Goal: Information Seeking & Learning: Check status

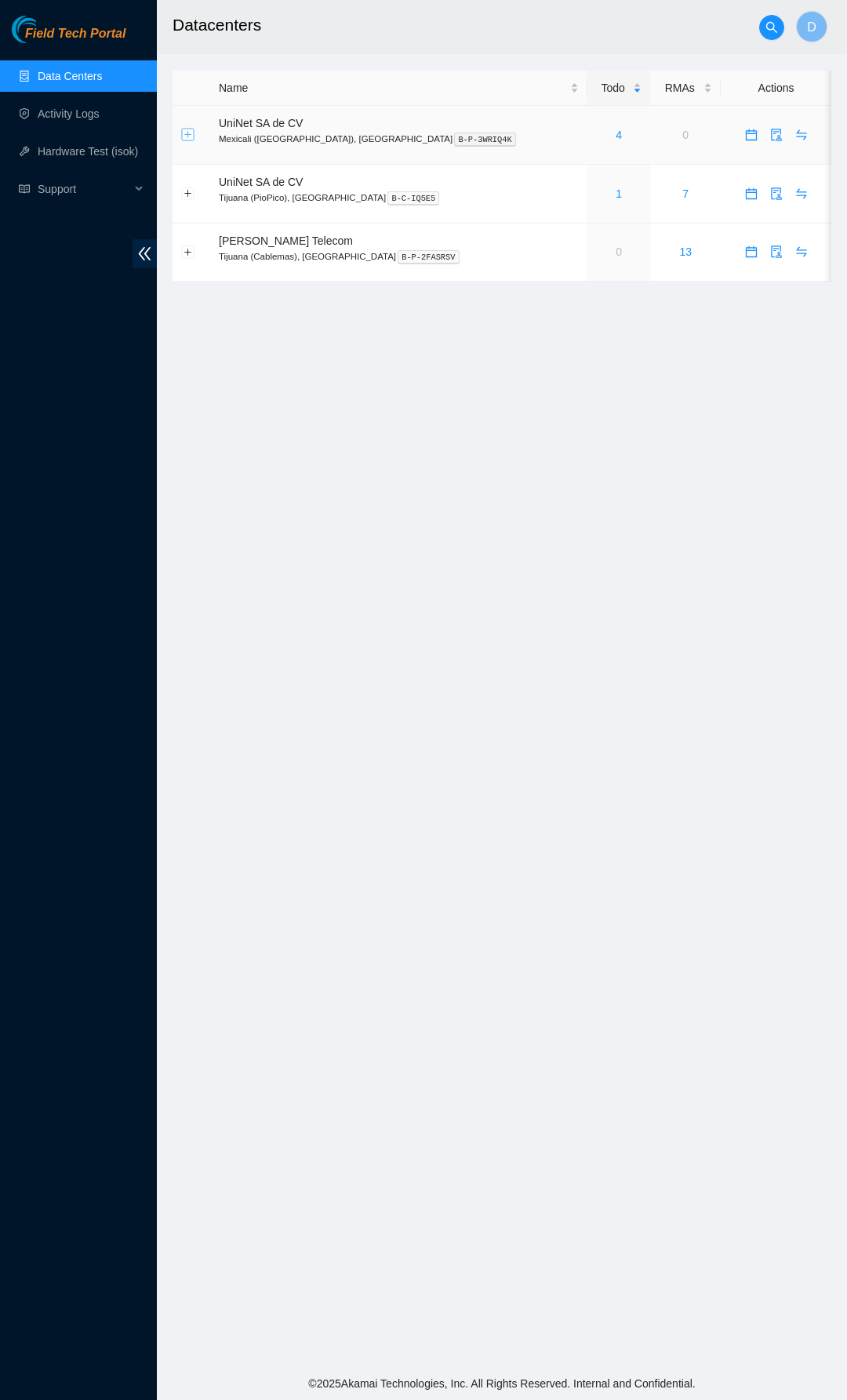
click at [185, 136] on button "Expand row" at bounding box center [188, 135] width 13 height 13
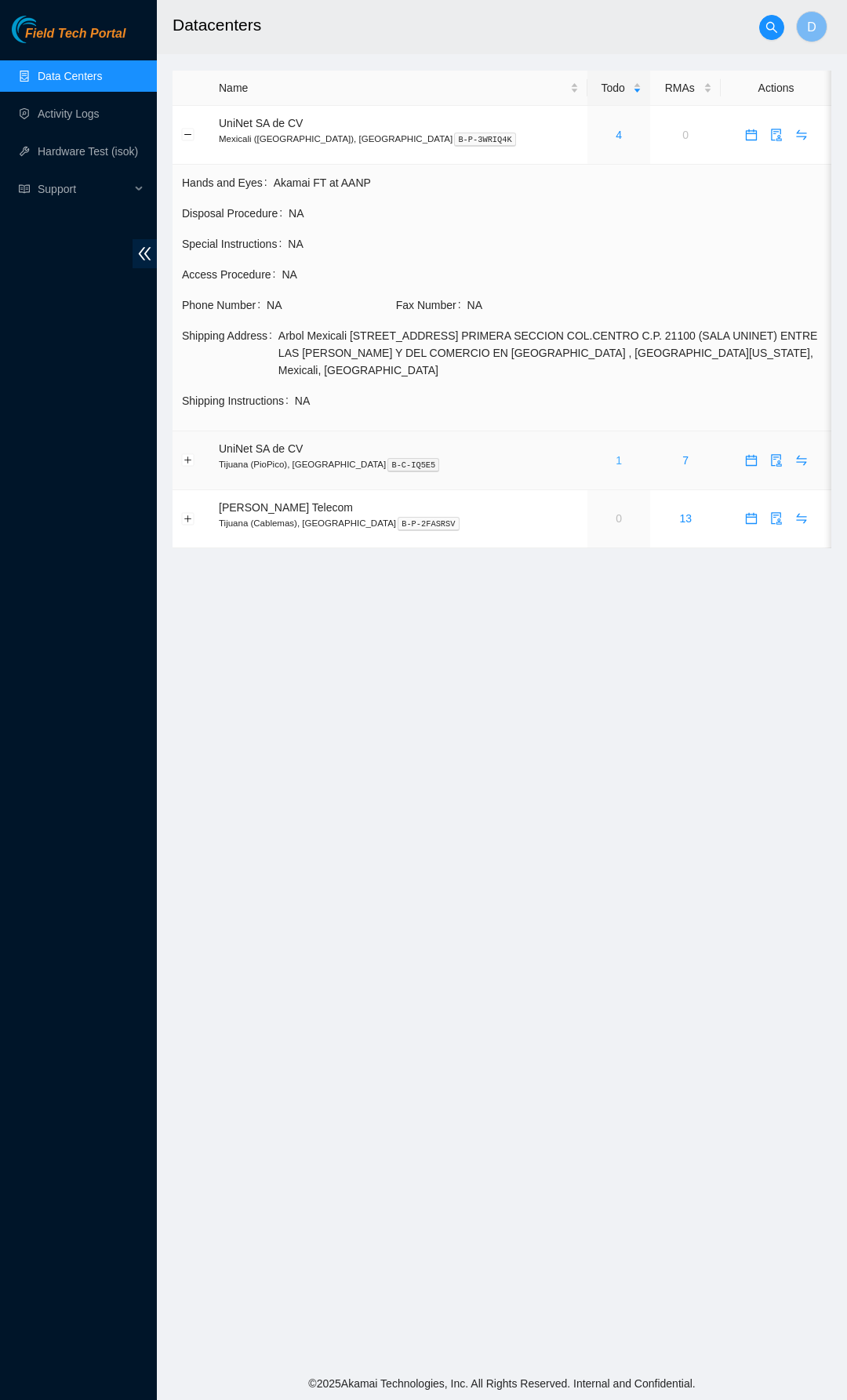
click at [615, 455] on link "1" at bounding box center [618, 461] width 6 height 13
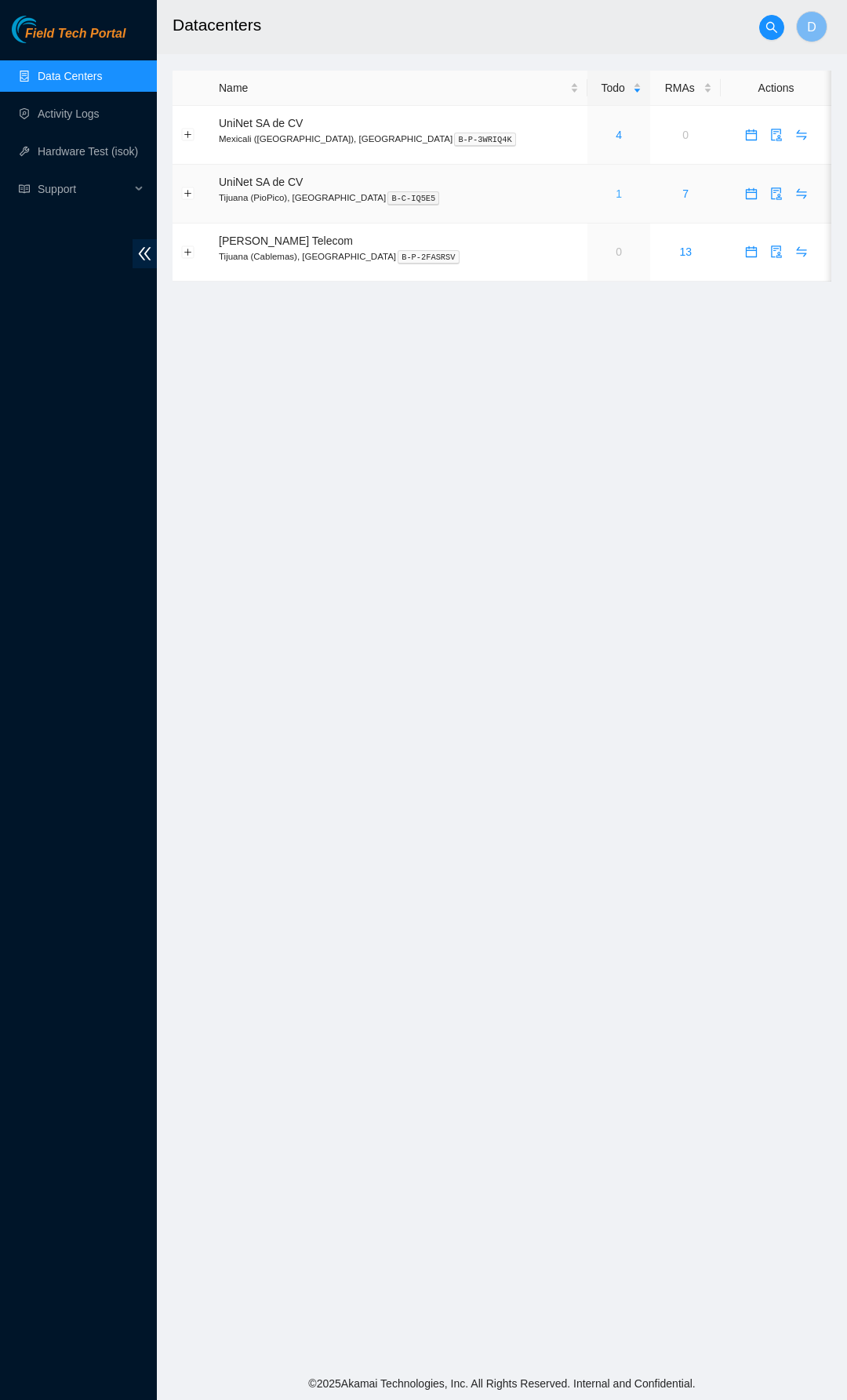
click at [615, 195] on link "1" at bounding box center [618, 194] width 6 height 13
click at [67, 157] on link "Hardware Test (isok)" at bounding box center [87, 152] width 100 height 13
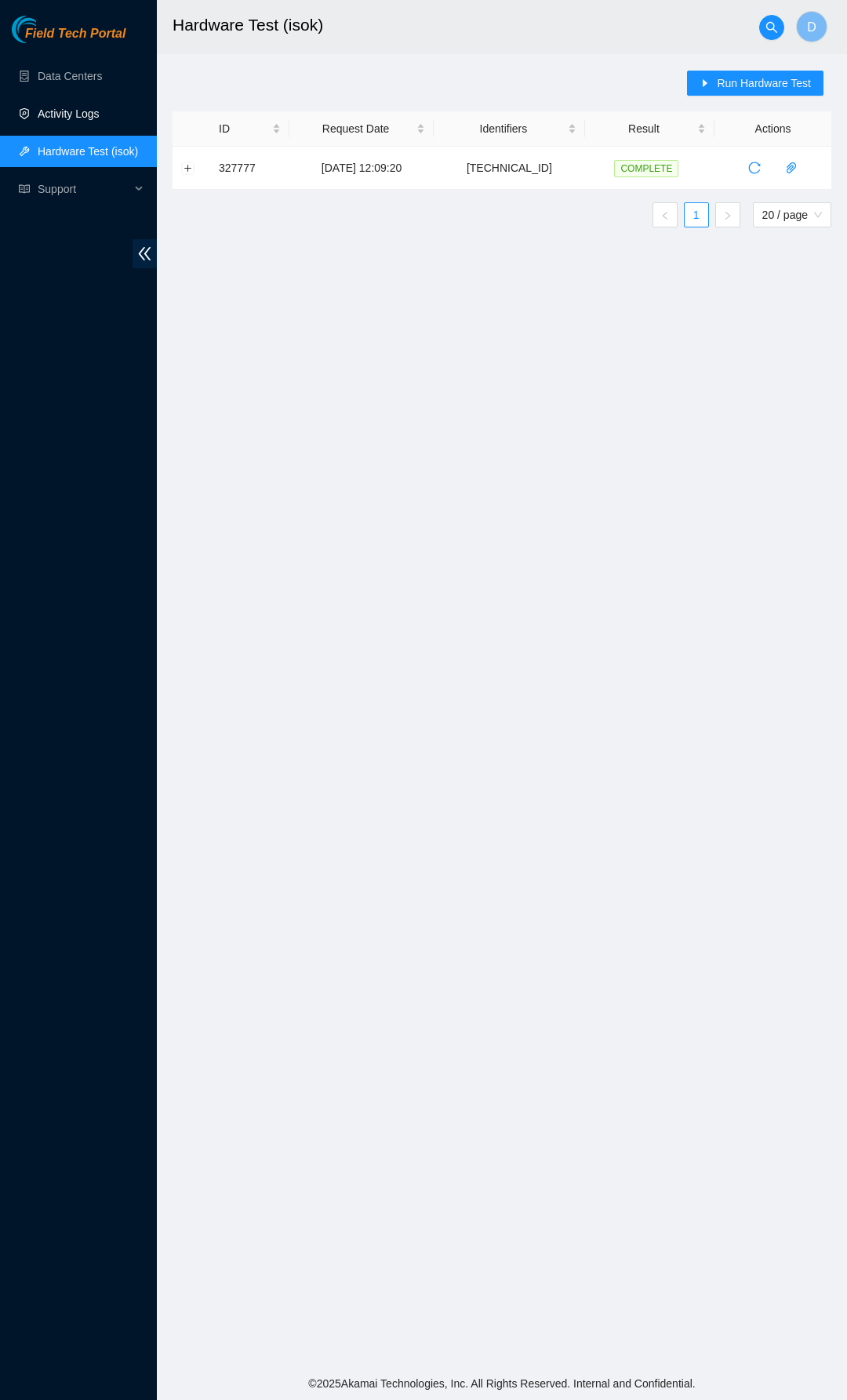
click at [76, 119] on link "Activity Logs" at bounding box center [68, 114] width 62 height 13
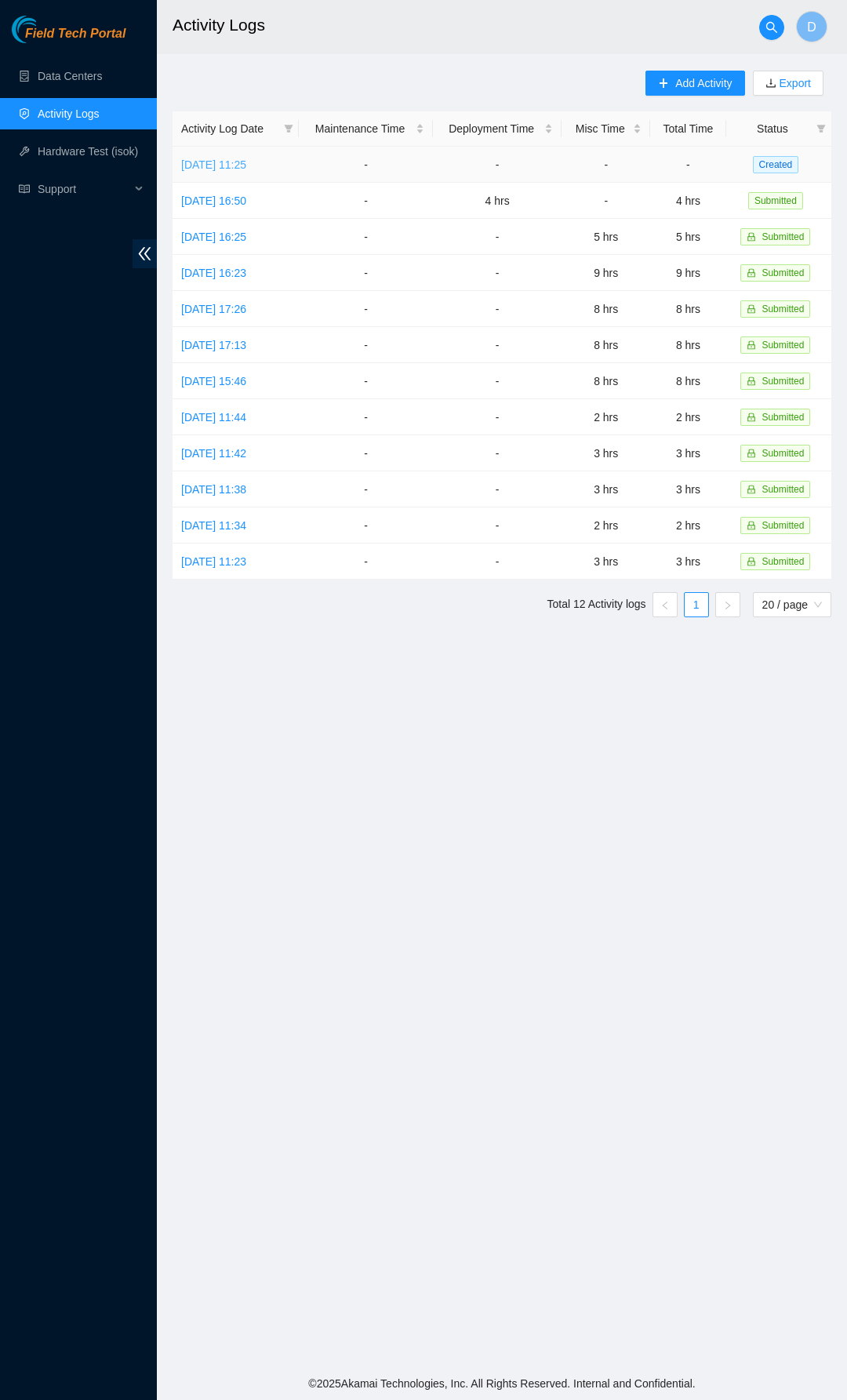
click at [246, 161] on link "[DATE] 11:25" at bounding box center [214, 165] width 65 height 13
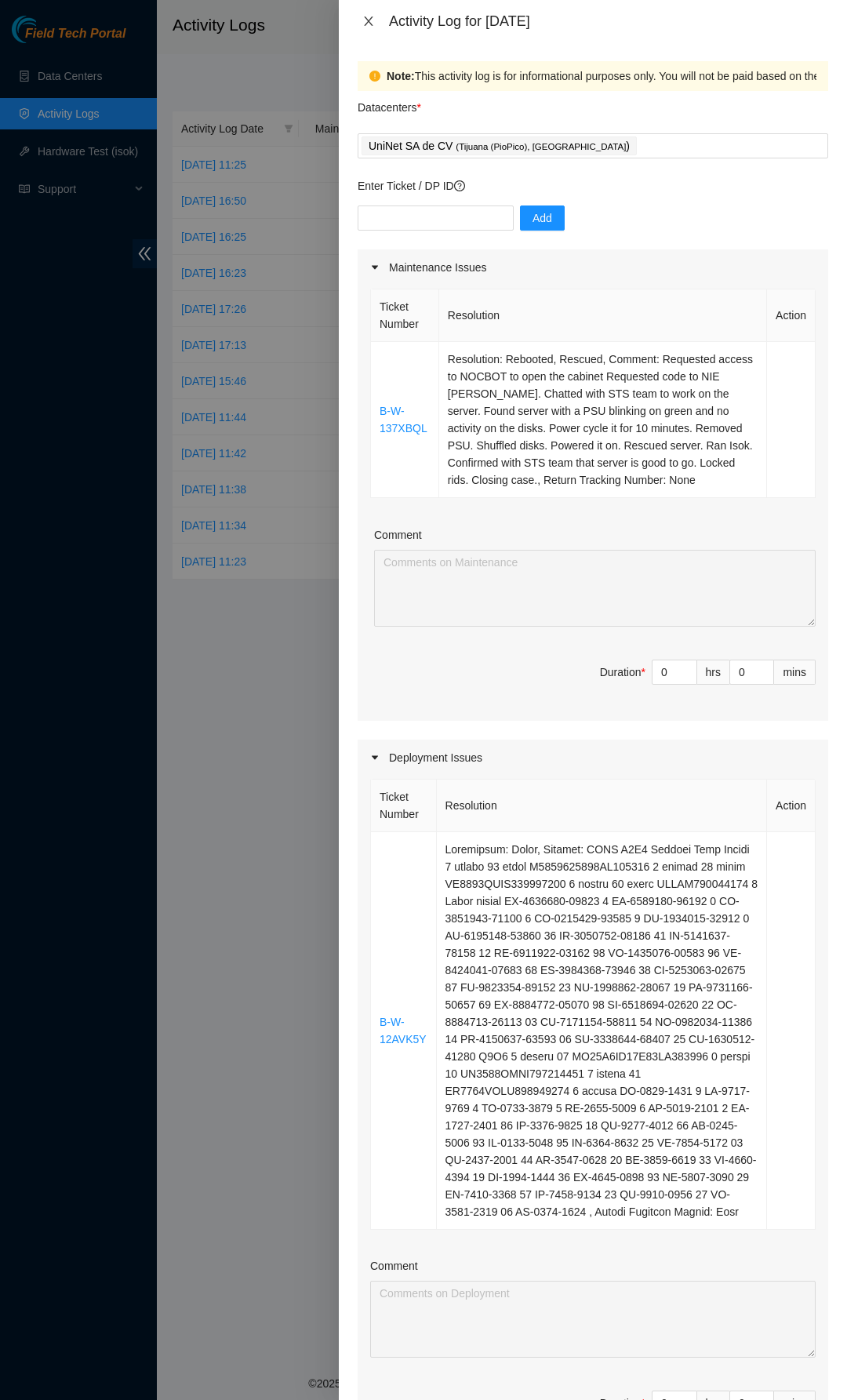
click at [364, 19] on icon "close" at bounding box center [369, 21] width 13 height 13
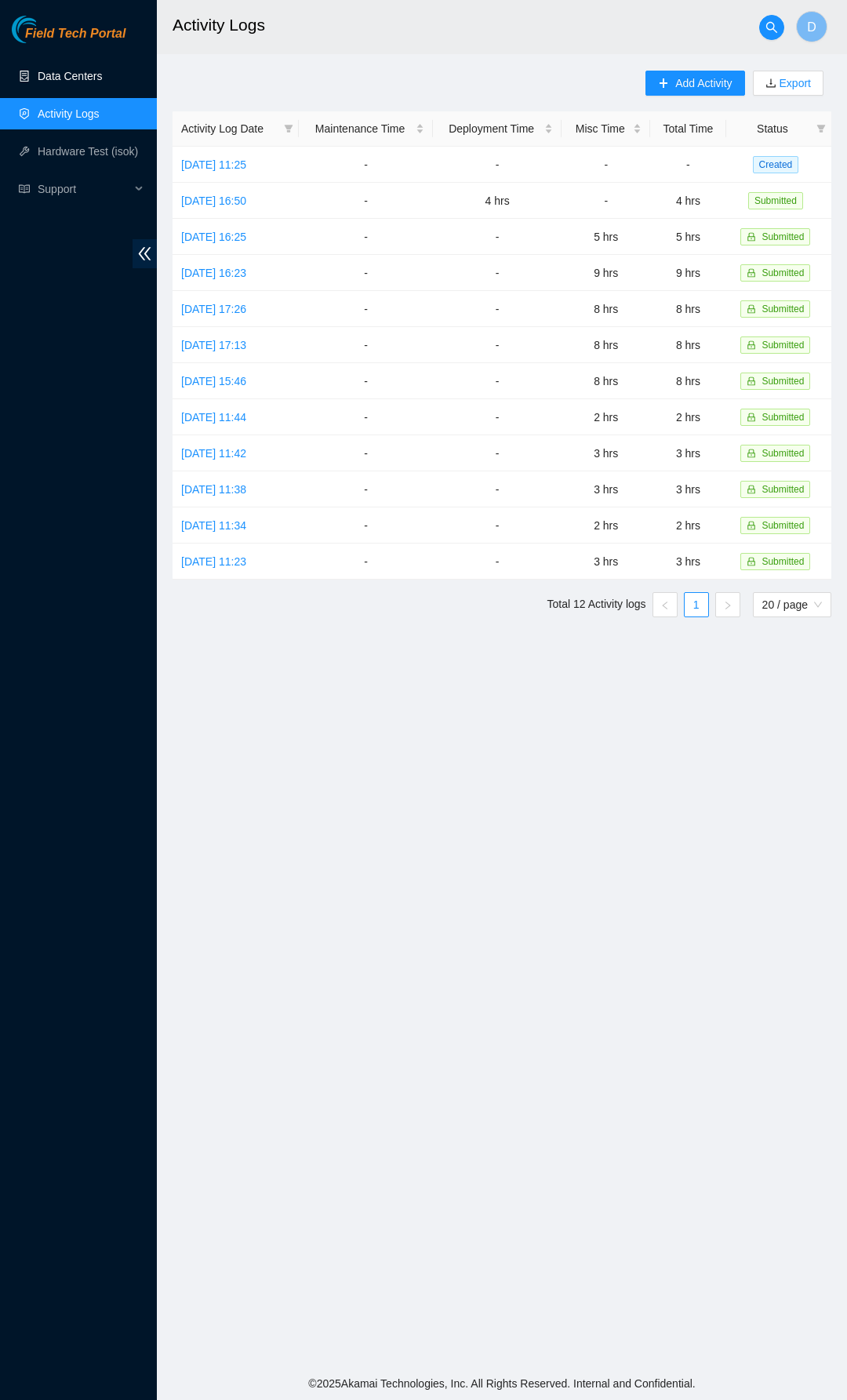
click at [88, 80] on link "Data Centers" at bounding box center [69, 76] width 65 height 13
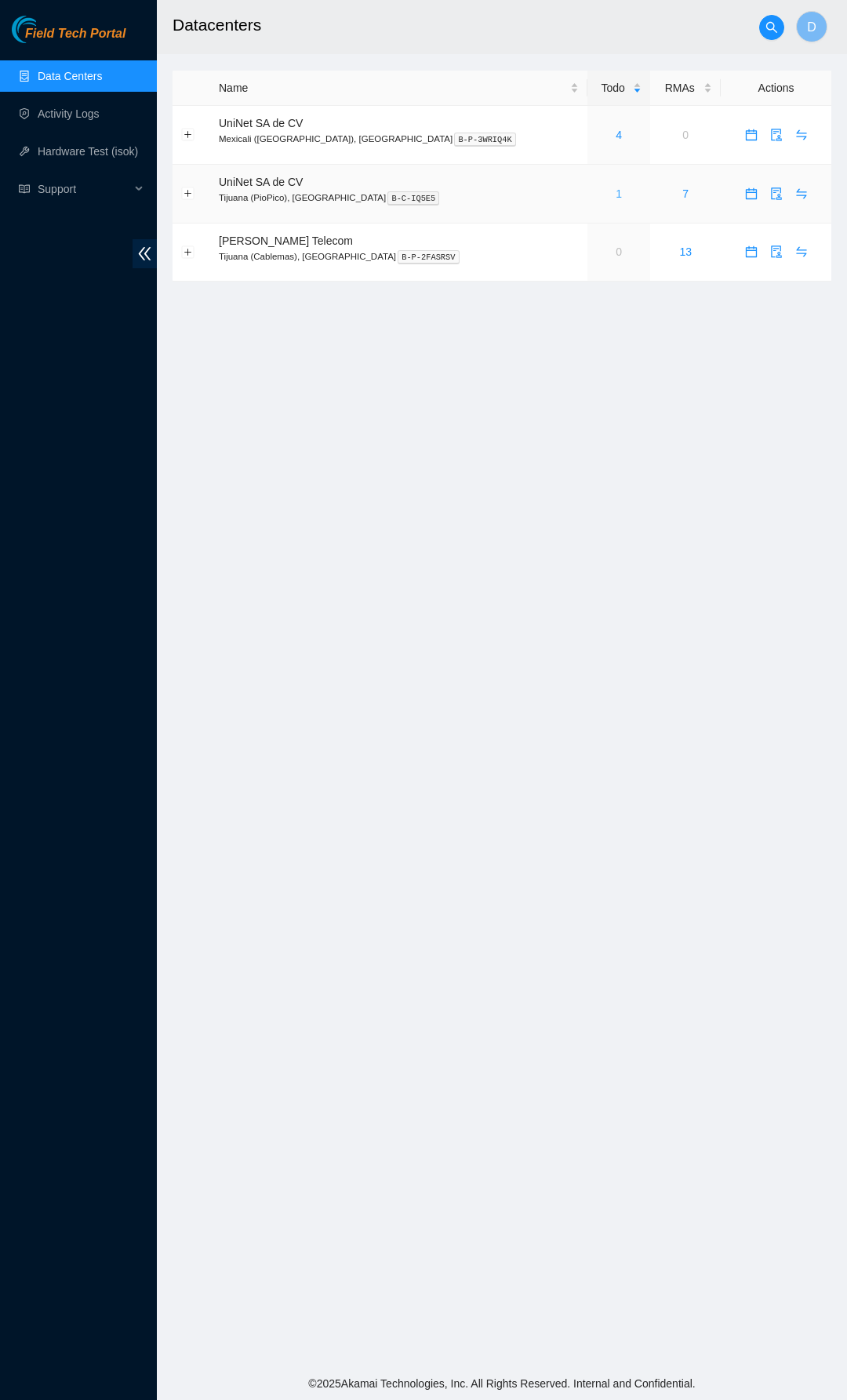
click at [615, 192] on link "1" at bounding box center [618, 194] width 6 height 13
click at [88, 120] on link "Activity Logs" at bounding box center [68, 114] width 62 height 13
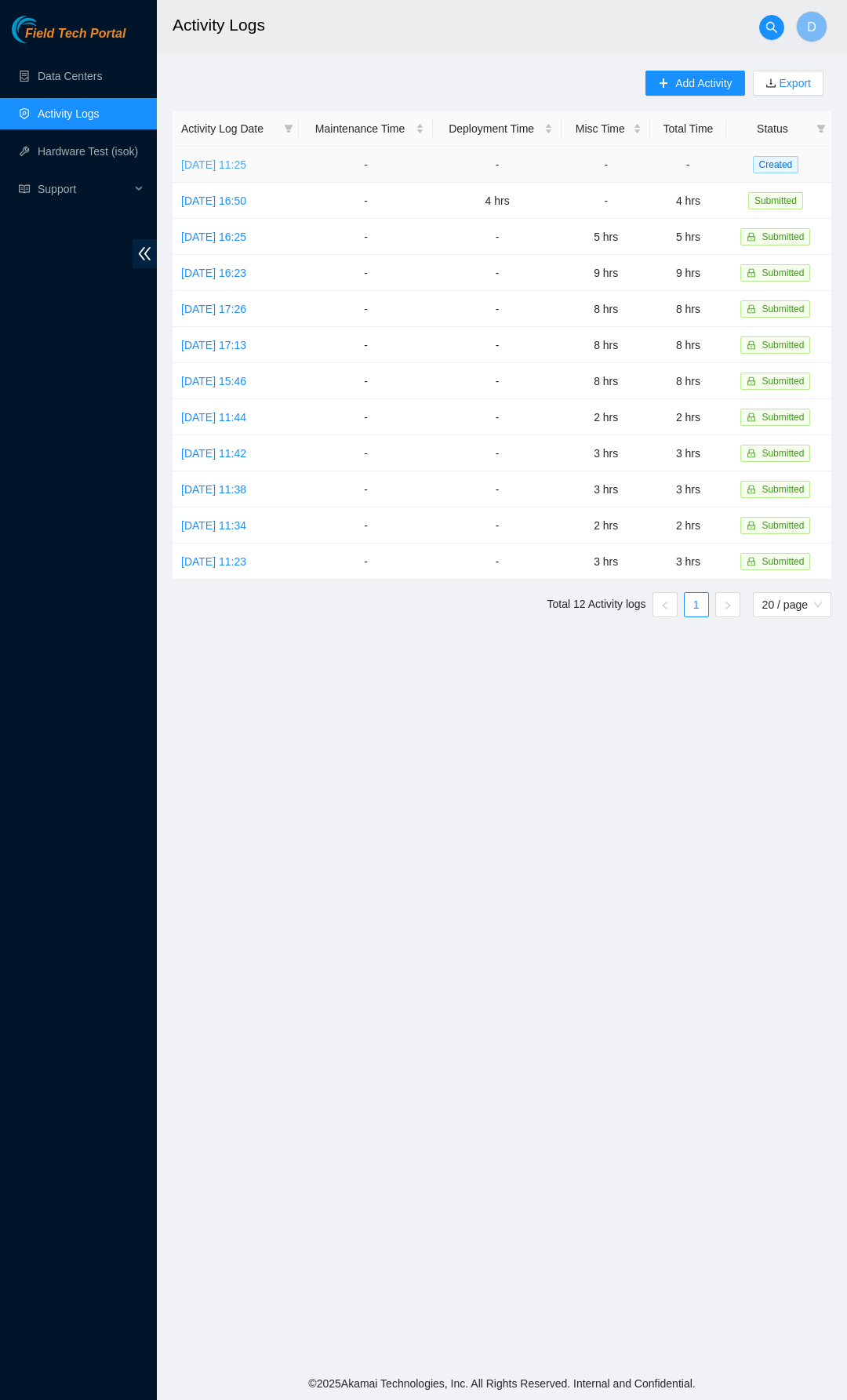
click at [246, 167] on link "Wed, 27 Aug 2025 11:25" at bounding box center [214, 165] width 65 height 13
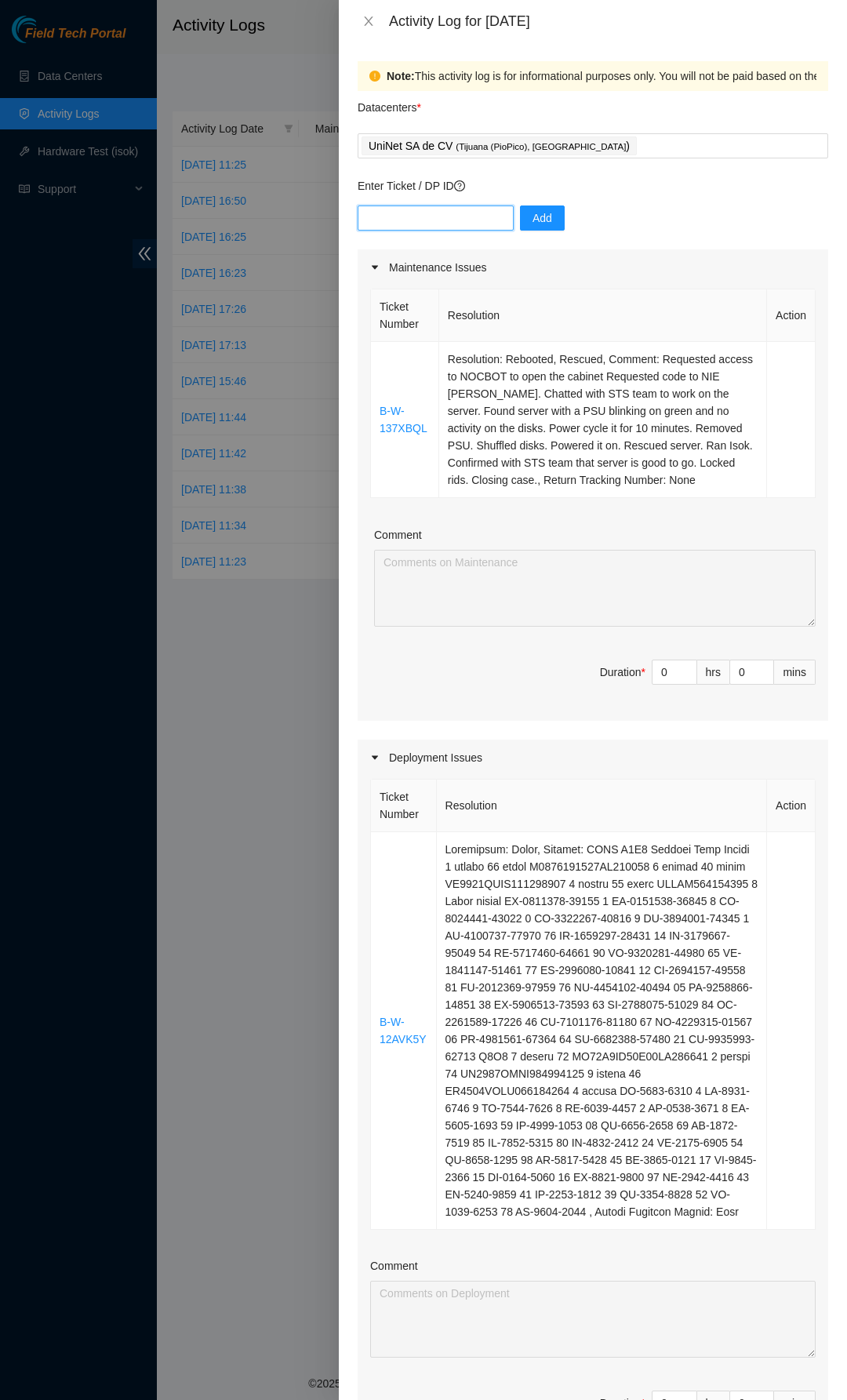
click at [405, 223] on input "text" at bounding box center [435, 218] width 156 height 25
paste input "B-W-137XBQL"
type input "B-W-137XBQL"
click at [543, 205] on button "Add" at bounding box center [542, 218] width 45 height 25
click at [683, 668] on span "up" at bounding box center [688, 668] width 9 height 9
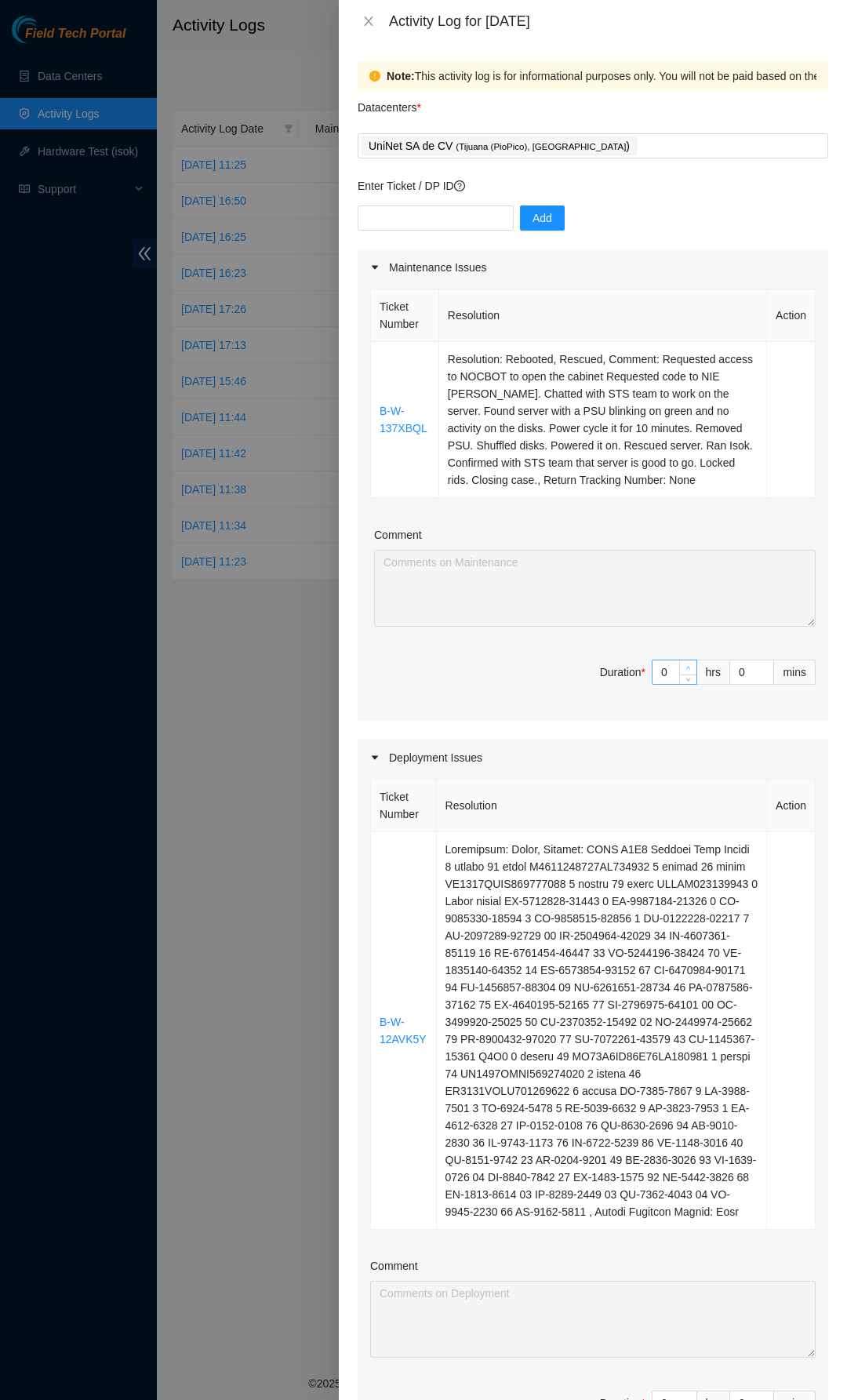
type input "1"
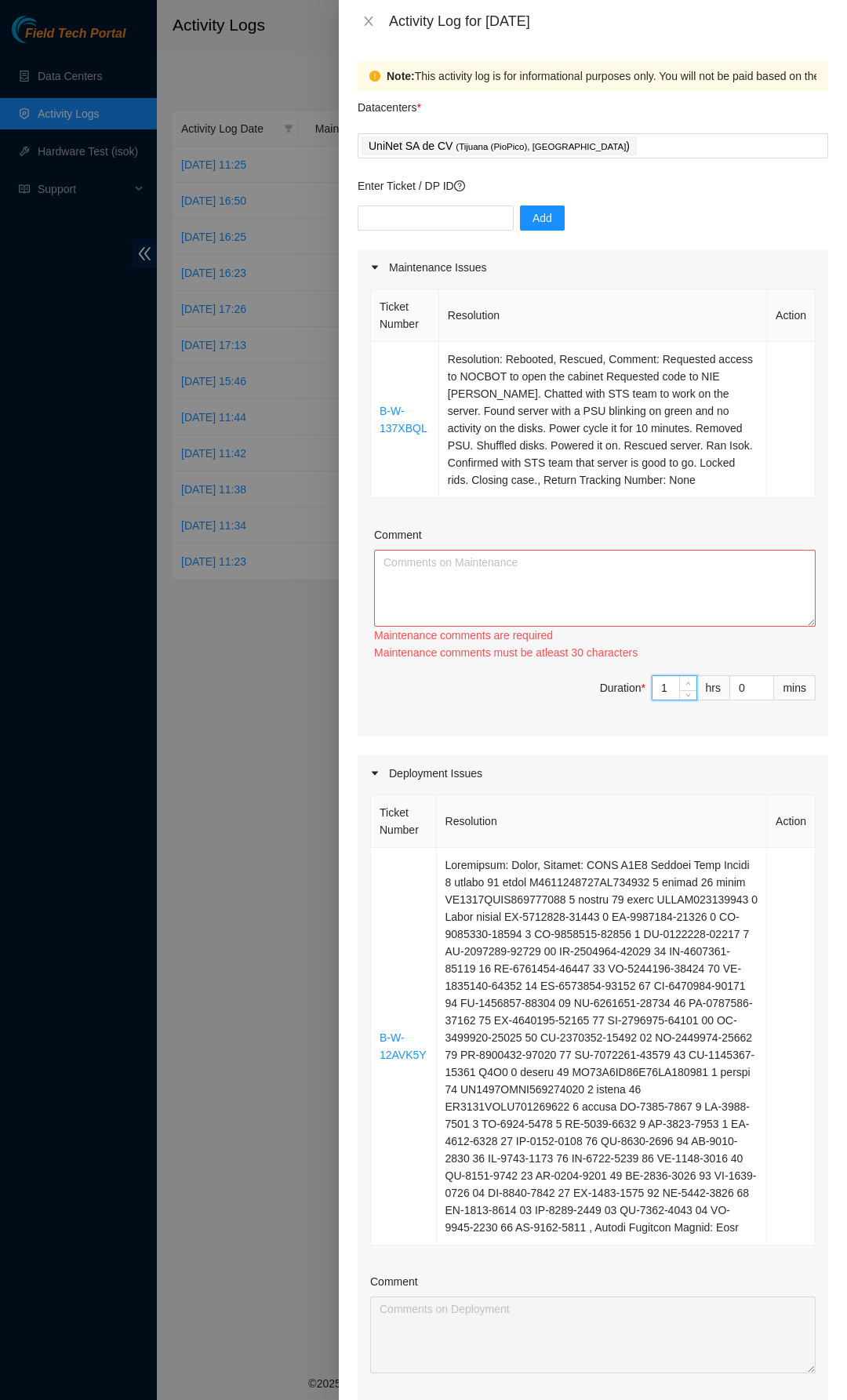
type input "2"
click at [680, 668] on div "Ticket Number Resolution Action B-W-137XBQL Resolution: Rebooted, Rescued, Comm…" at bounding box center [593, 511] width 471 height 451
type input "3"
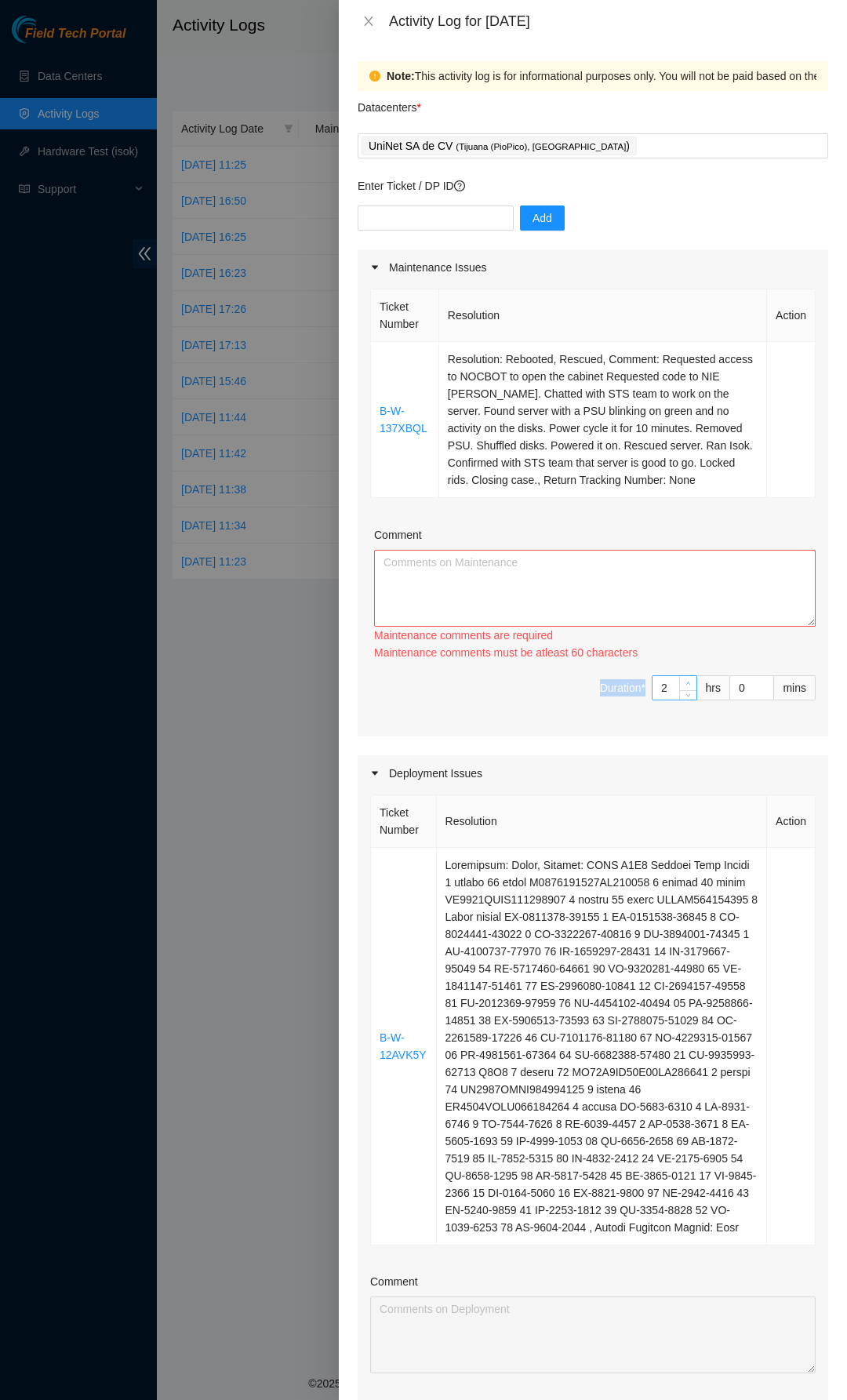
type input "3"
click at [679, 677] on span "Increase Value" at bounding box center [687, 684] width 17 height 15
type input "4"
click at [679, 677] on span "Increase Value" at bounding box center [687, 684] width 17 height 15
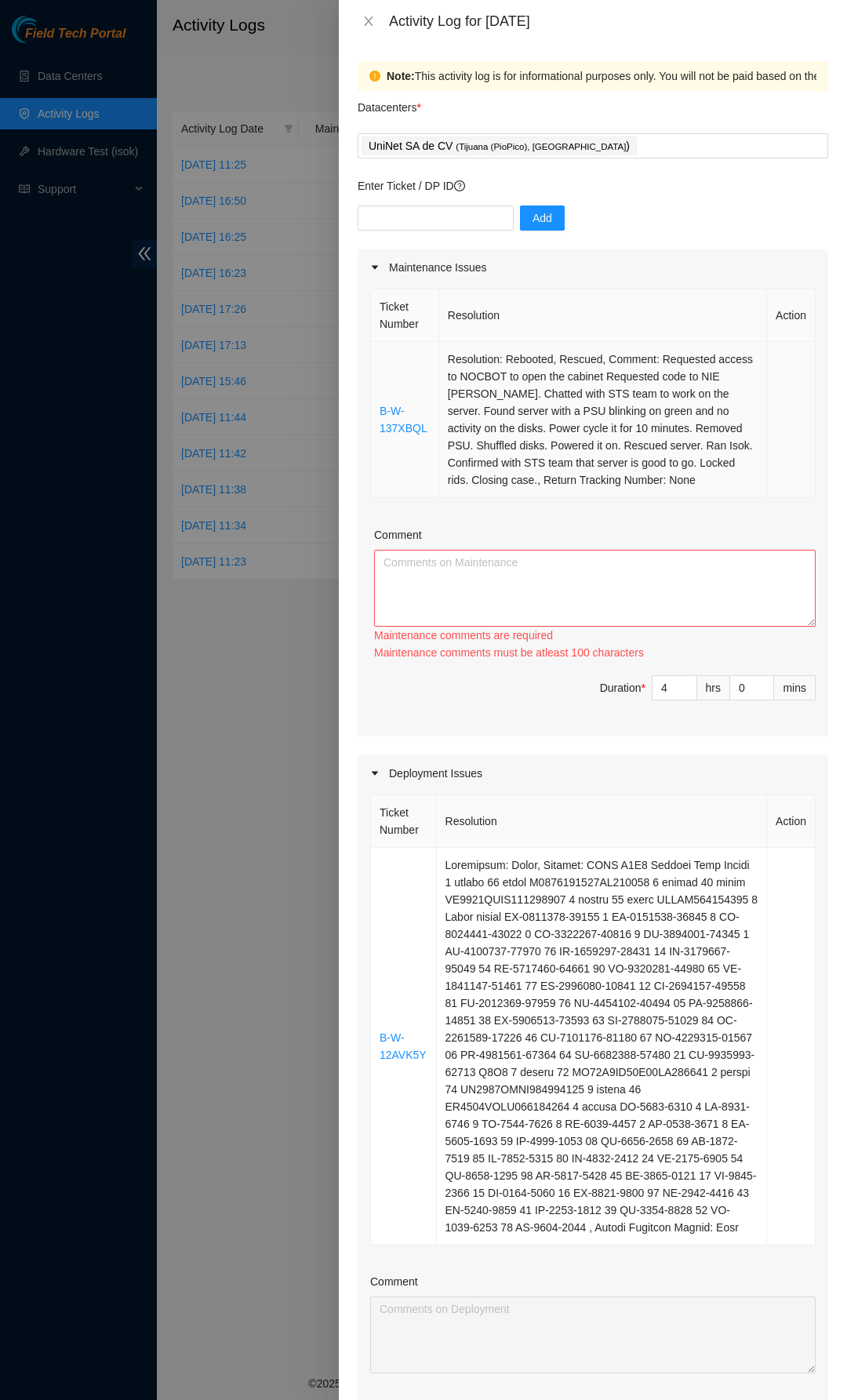
drag, startPoint x: 695, startPoint y: 485, endPoint x: 653, endPoint y: 364, distance: 128.1
click at [653, 364] on td "Resolution: Rebooted, Rescued, Comment: Requested access to NOCBOT to open the …" at bounding box center [603, 420] width 328 height 156
click at [654, 385] on td "Resolution: Rebooted, Rescued, Comment: Requested access to NOCBOT to open the …" at bounding box center [603, 420] width 328 height 156
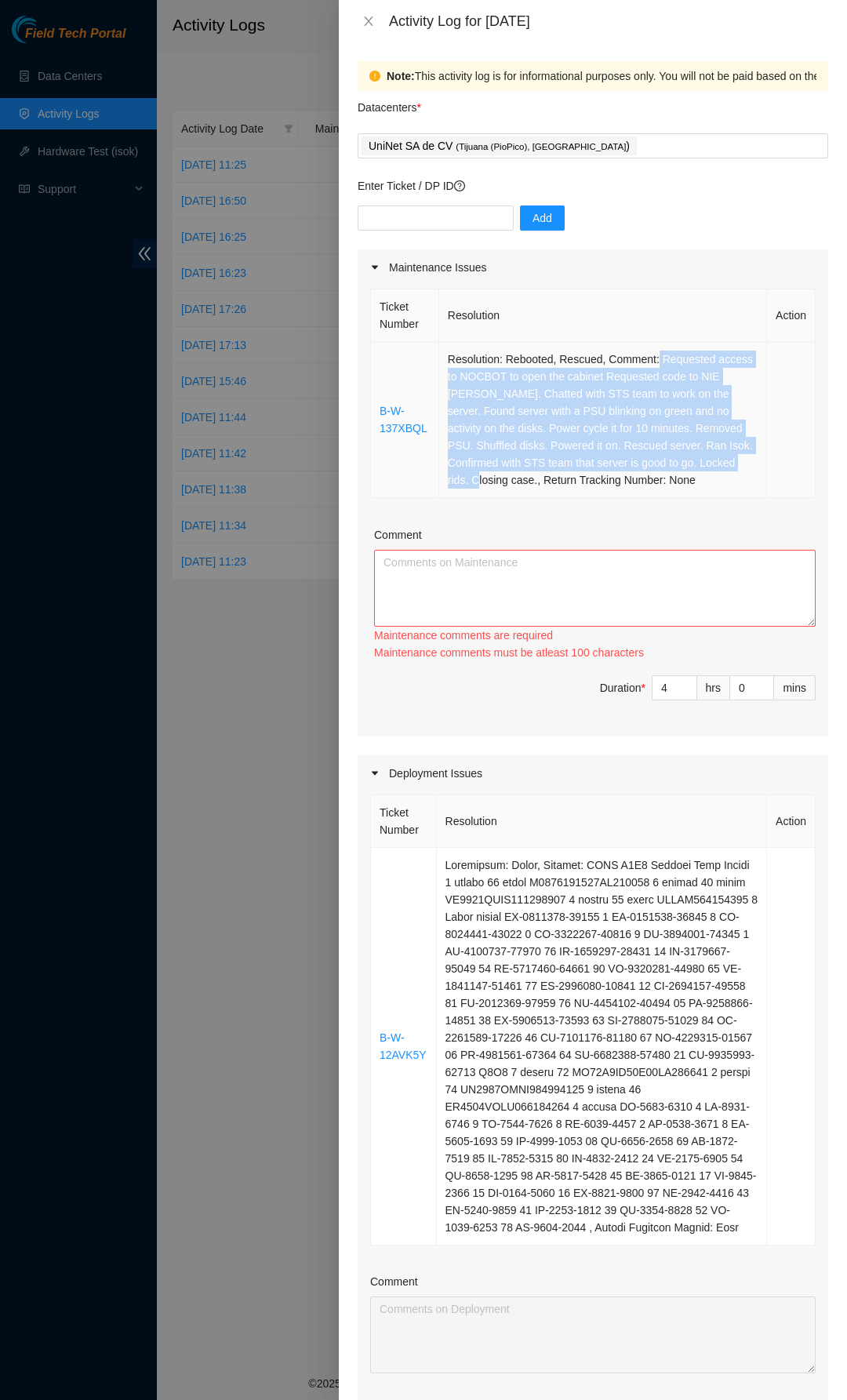
drag, startPoint x: 651, startPoint y: 361, endPoint x: 461, endPoint y: 475, distance: 221.6
click at [461, 475] on td "Resolution: Rebooted, Rescued, Comment: Requested access to NOCBOT to open the …" at bounding box center [603, 420] width 328 height 156
copy td "Requested access to NOCBOT to open the cabinet Requested code to NIE Javier Pel…"
click at [448, 561] on textarea "Comment" at bounding box center [595, 588] width 442 height 77
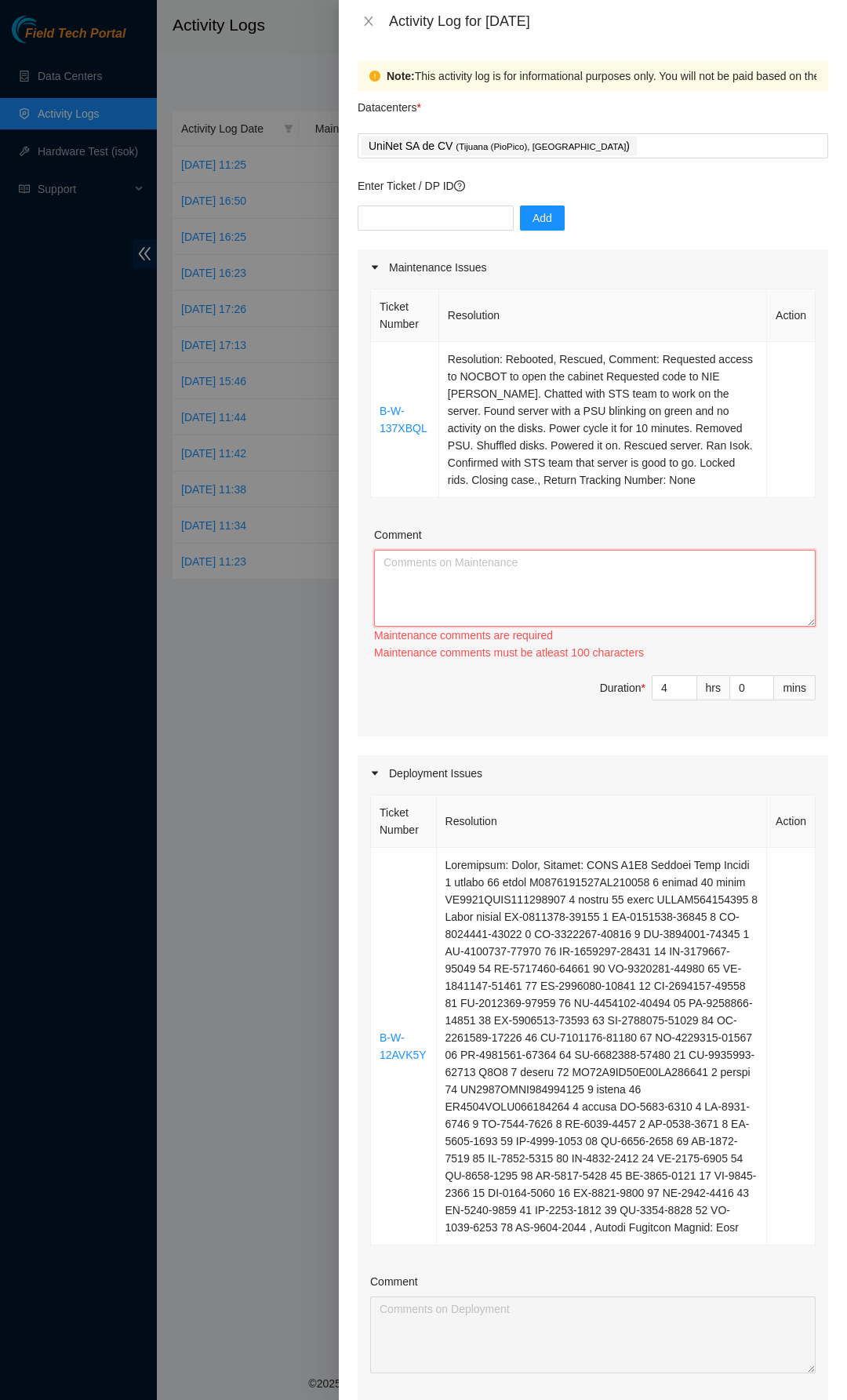
paste textarea "Requested access to NOCBOT to open the cabinet Requested code to NIE Javier Pel…"
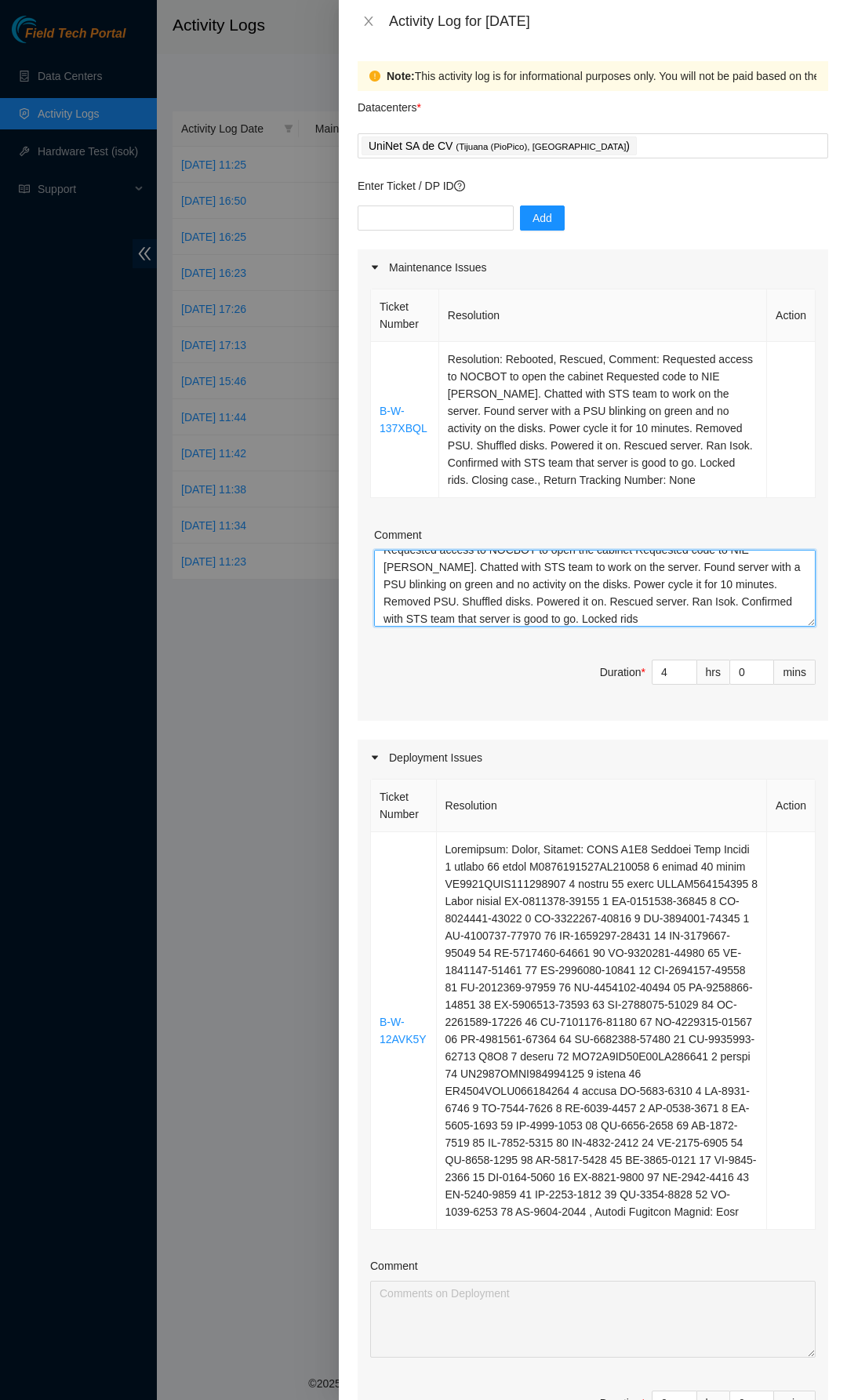
type textarea "Requested access to NOCBOT to open the cabinet Requested code to NIE Javier Pel…"
click at [438, 758] on div "Deployment Issues" at bounding box center [593, 758] width 471 height 36
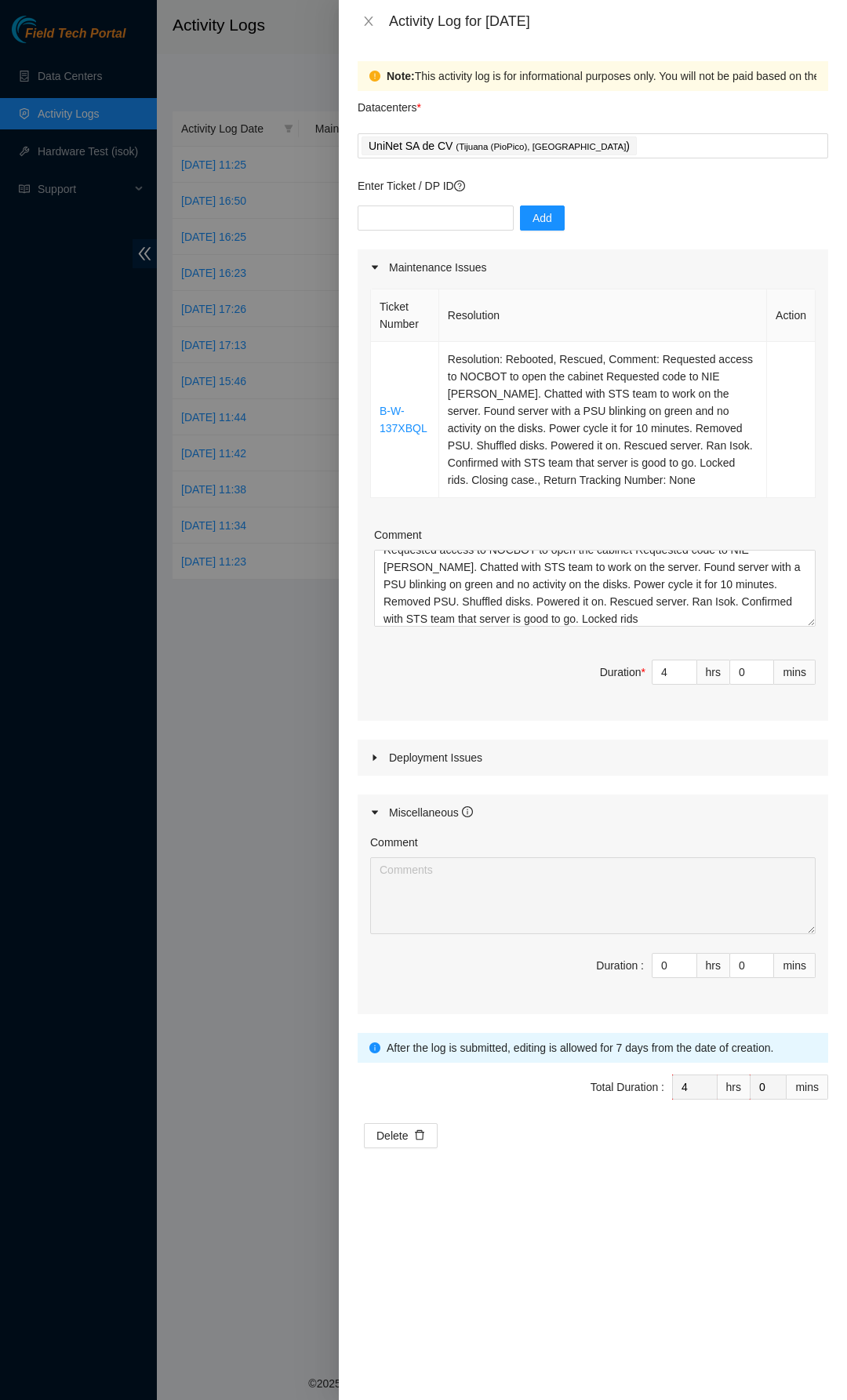
click at [411, 806] on div "Miscellaneous" at bounding box center [431, 812] width 84 height 17
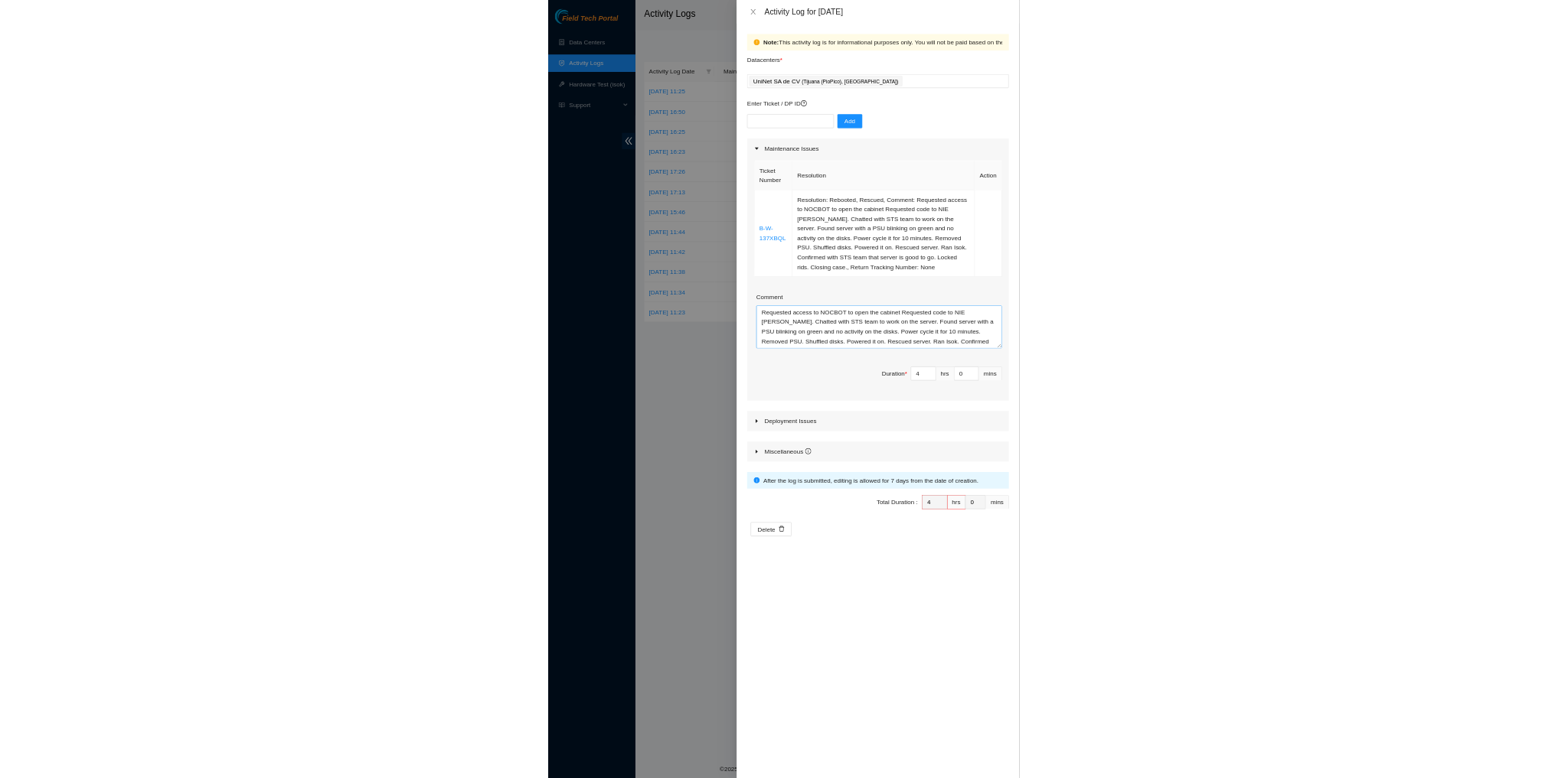
scroll to position [17, 0]
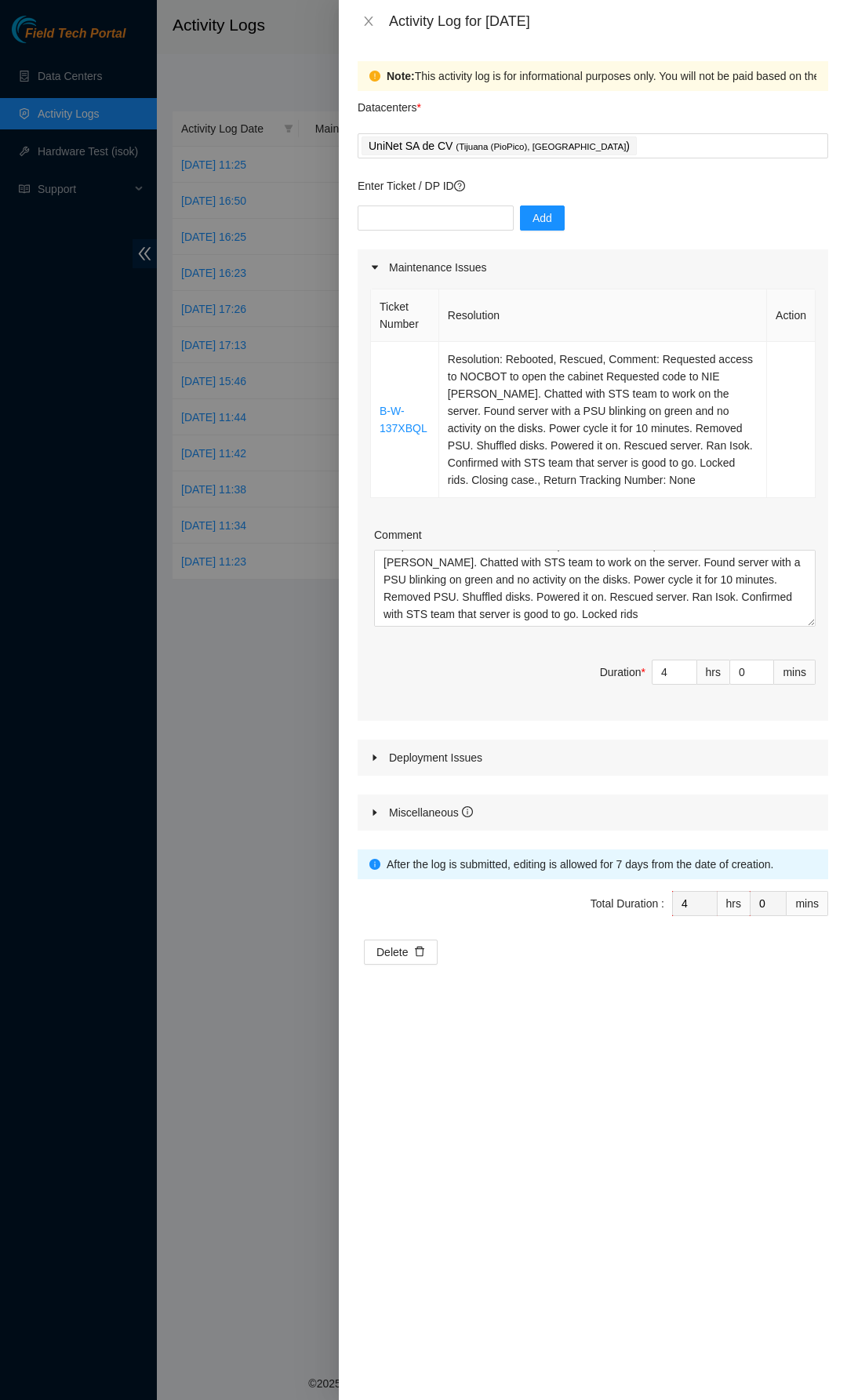
click at [678, 722] on div "Maintenance Issues Ticket Number Resolution Action B-W-137XBQL Resolution: Rebo…" at bounding box center [593, 539] width 471 height 581
click at [301, 683] on div at bounding box center [424, 700] width 847 height 1400
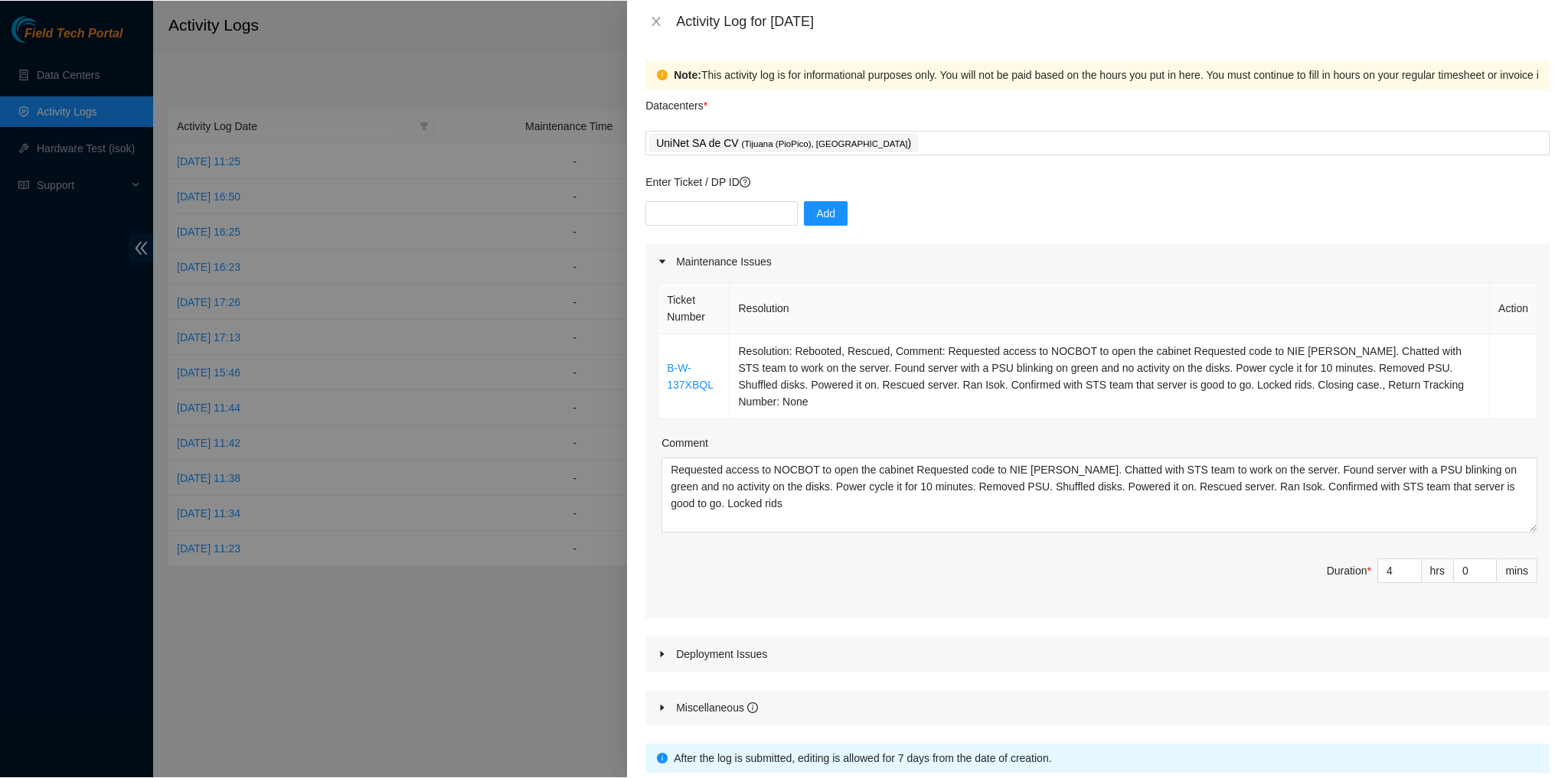
scroll to position [0, 0]
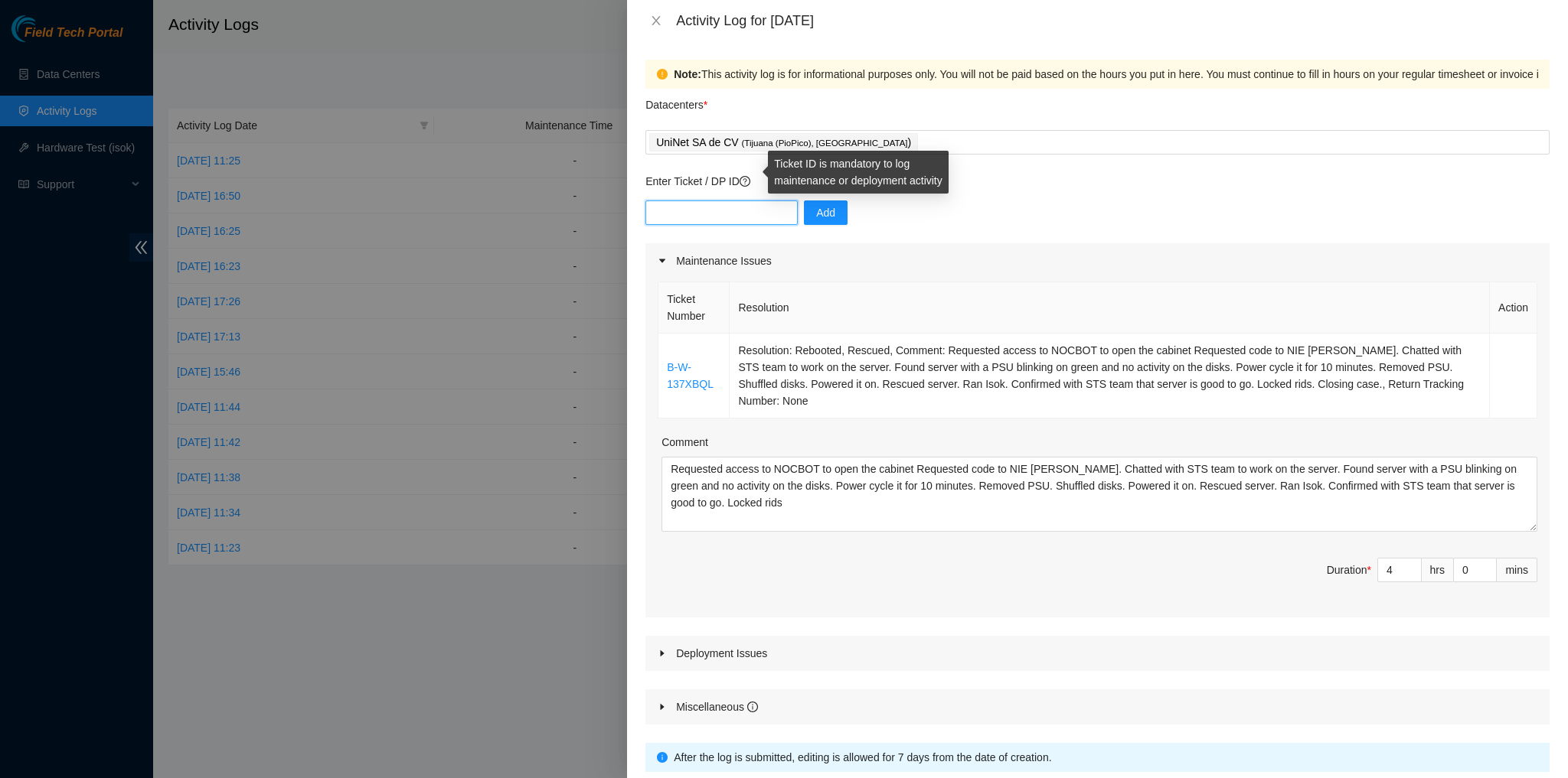
click at [705, 203] on input "text" at bounding box center [721, 213] width 153 height 25
paste input "Requested access to NOCBOT to open the cabinet Requested code to NIE Javier Pel…"
type input "Requested access to NOCBOT to open the cabinet Requested code to NIE Javier Pel…"
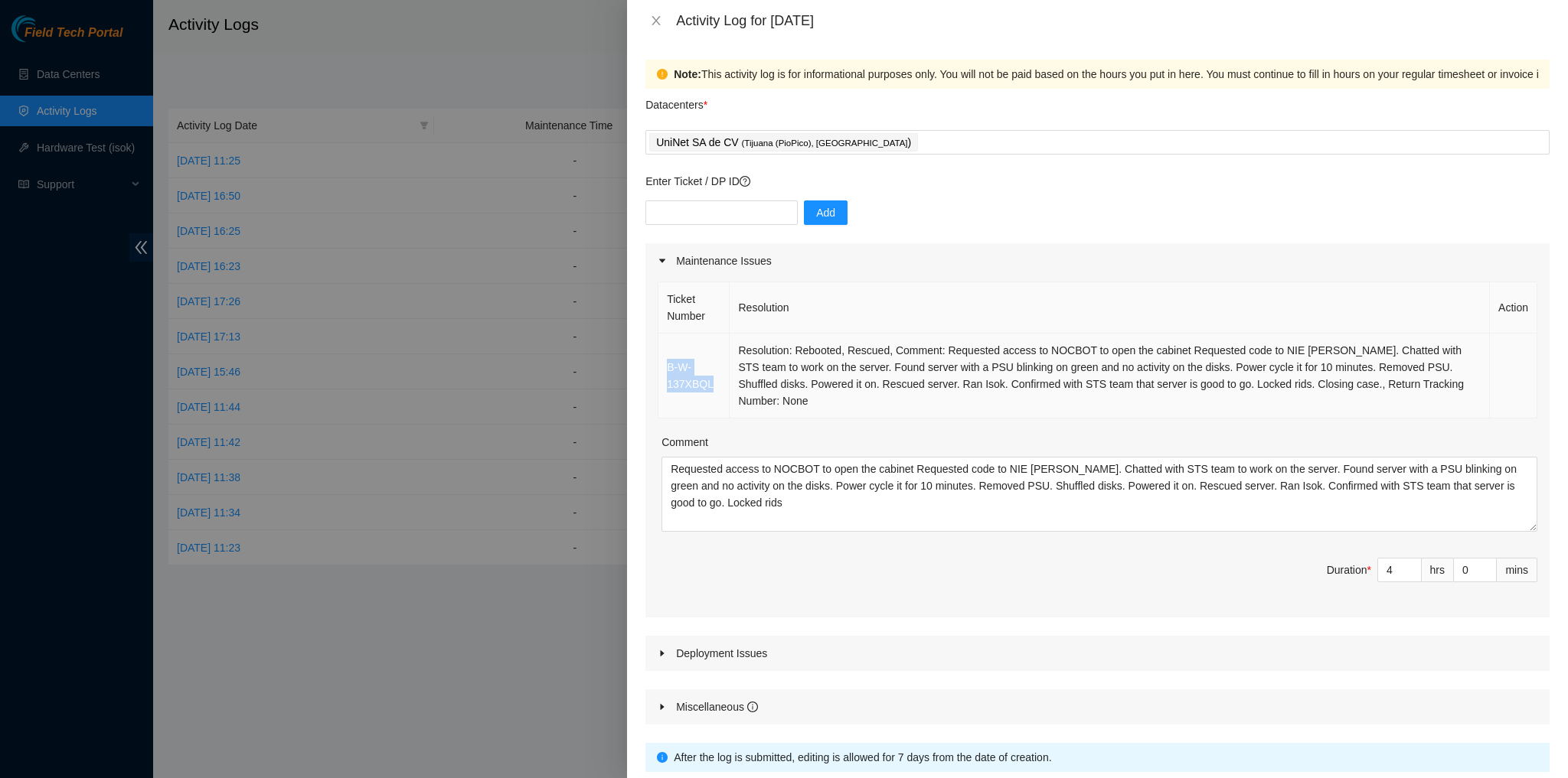
drag, startPoint x: 714, startPoint y: 391, endPoint x: 661, endPoint y: 372, distance: 56.3
click at [661, 372] on td "B-W-137XBQL" at bounding box center [694, 376] width 71 height 85
copy link "B-W-137XBQL"
click at [717, 216] on input "text" at bounding box center [721, 213] width 153 height 25
paste input "B-W-137XBQL"
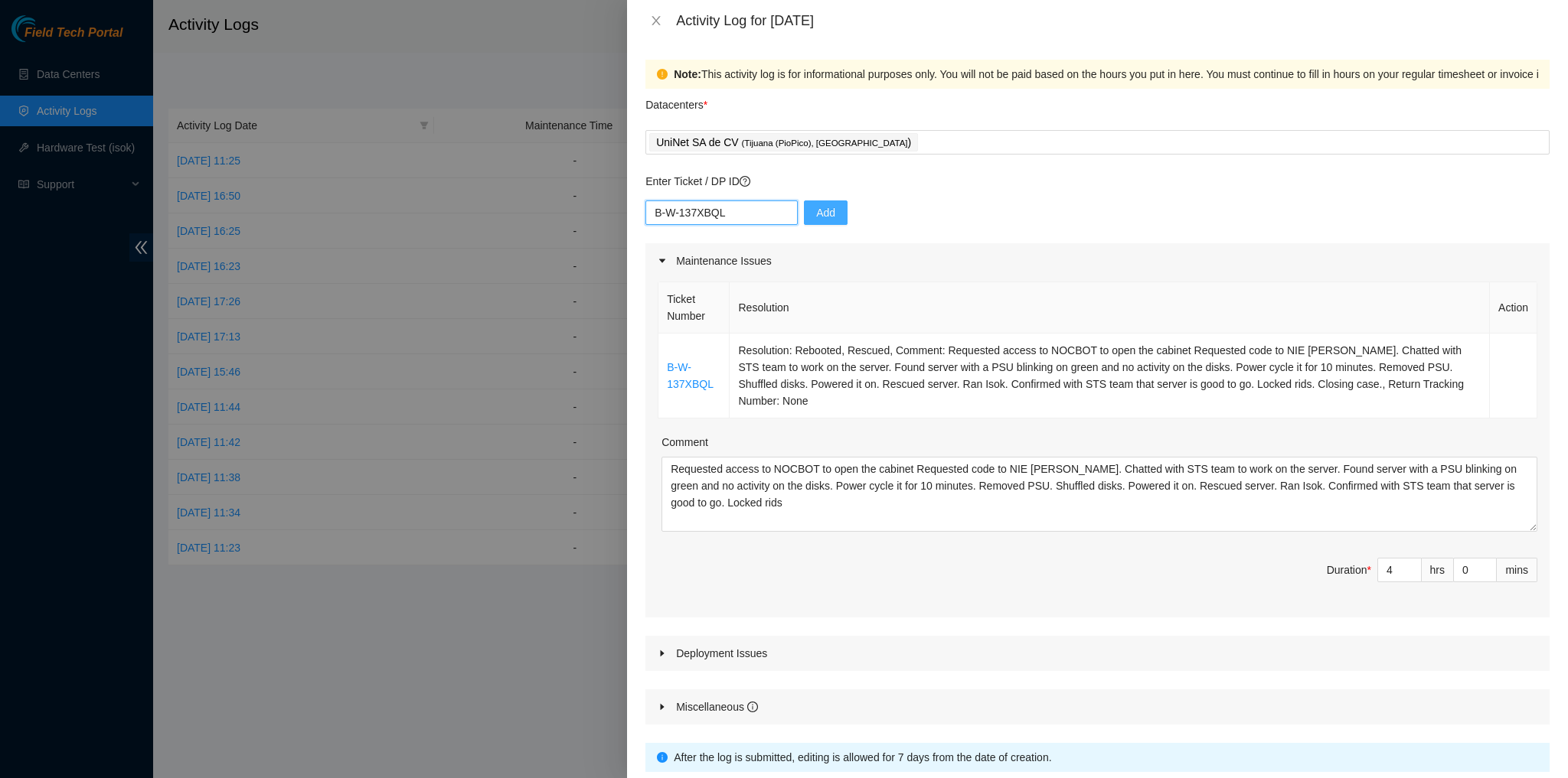
type input "B-W-137XBQL"
click at [816, 215] on span "Add" at bounding box center [826, 212] width 20 height 17
click at [692, 216] on input "text" at bounding box center [721, 213] width 153 height 25
paste input "B-W-14FO81X"
type input "B-W-14FO81X"
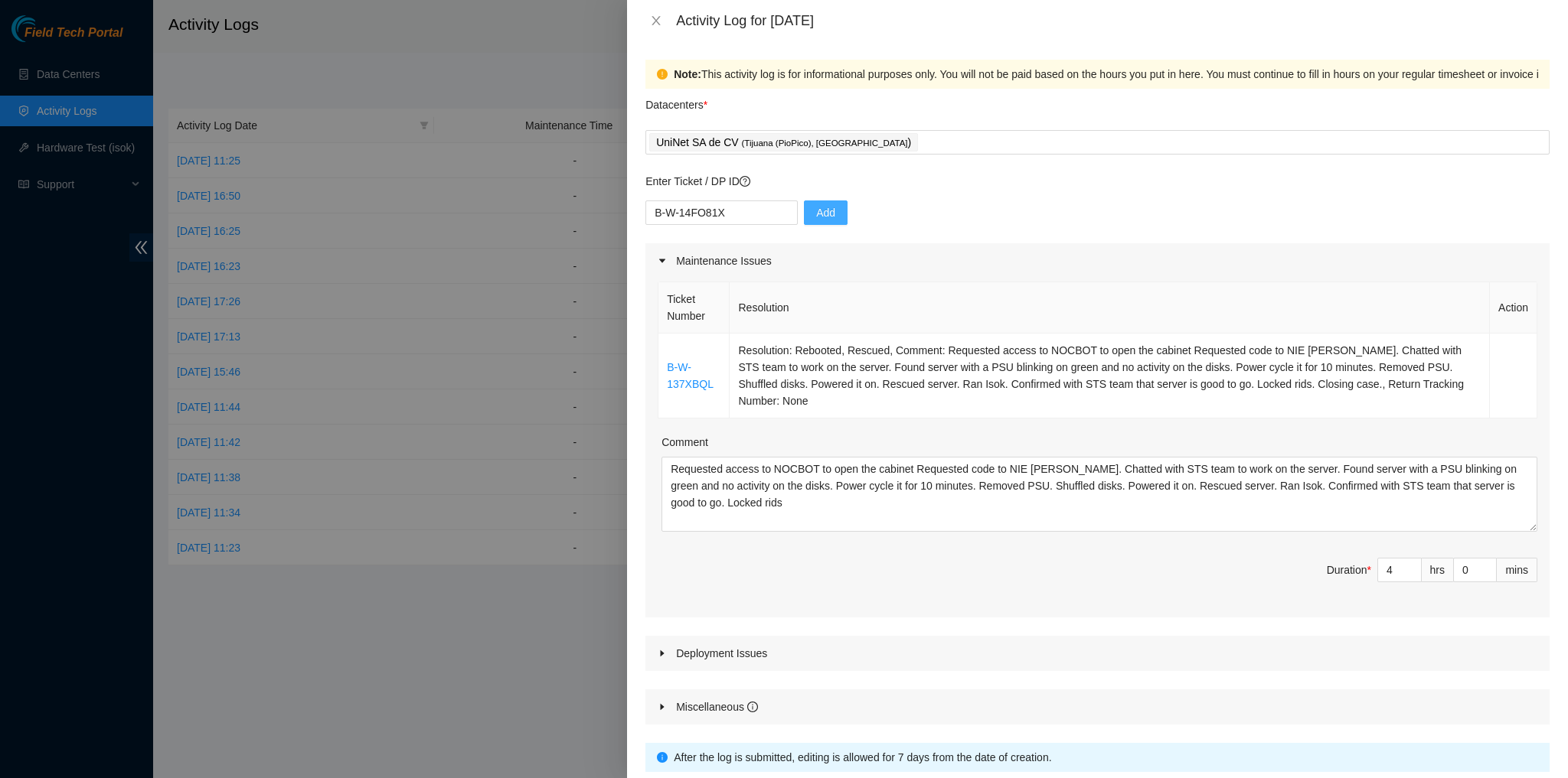
click at [816, 209] on span "Add" at bounding box center [826, 212] width 20 height 17
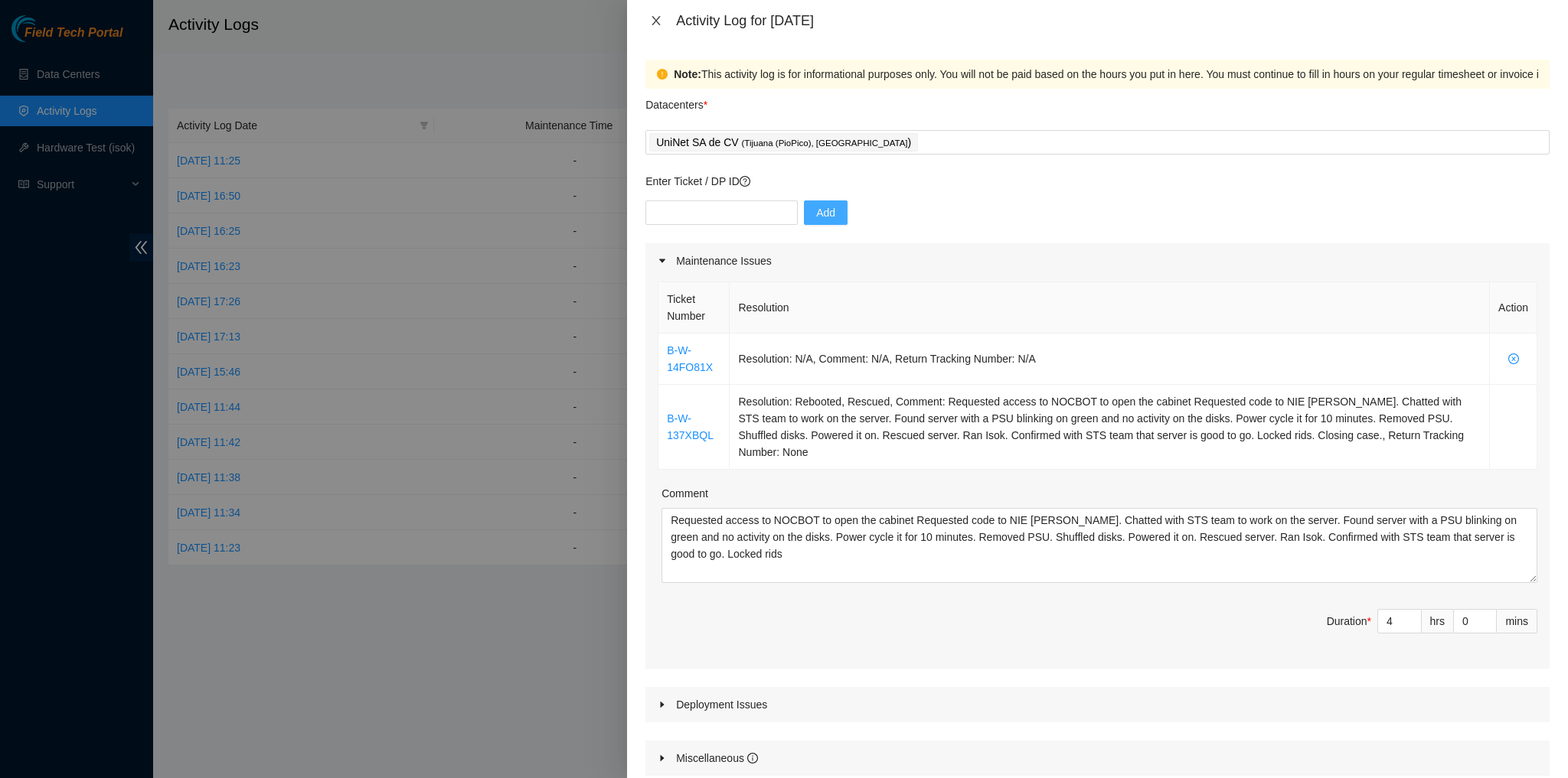
click at [657, 21] on icon "close" at bounding box center [656, 20] width 8 height 9
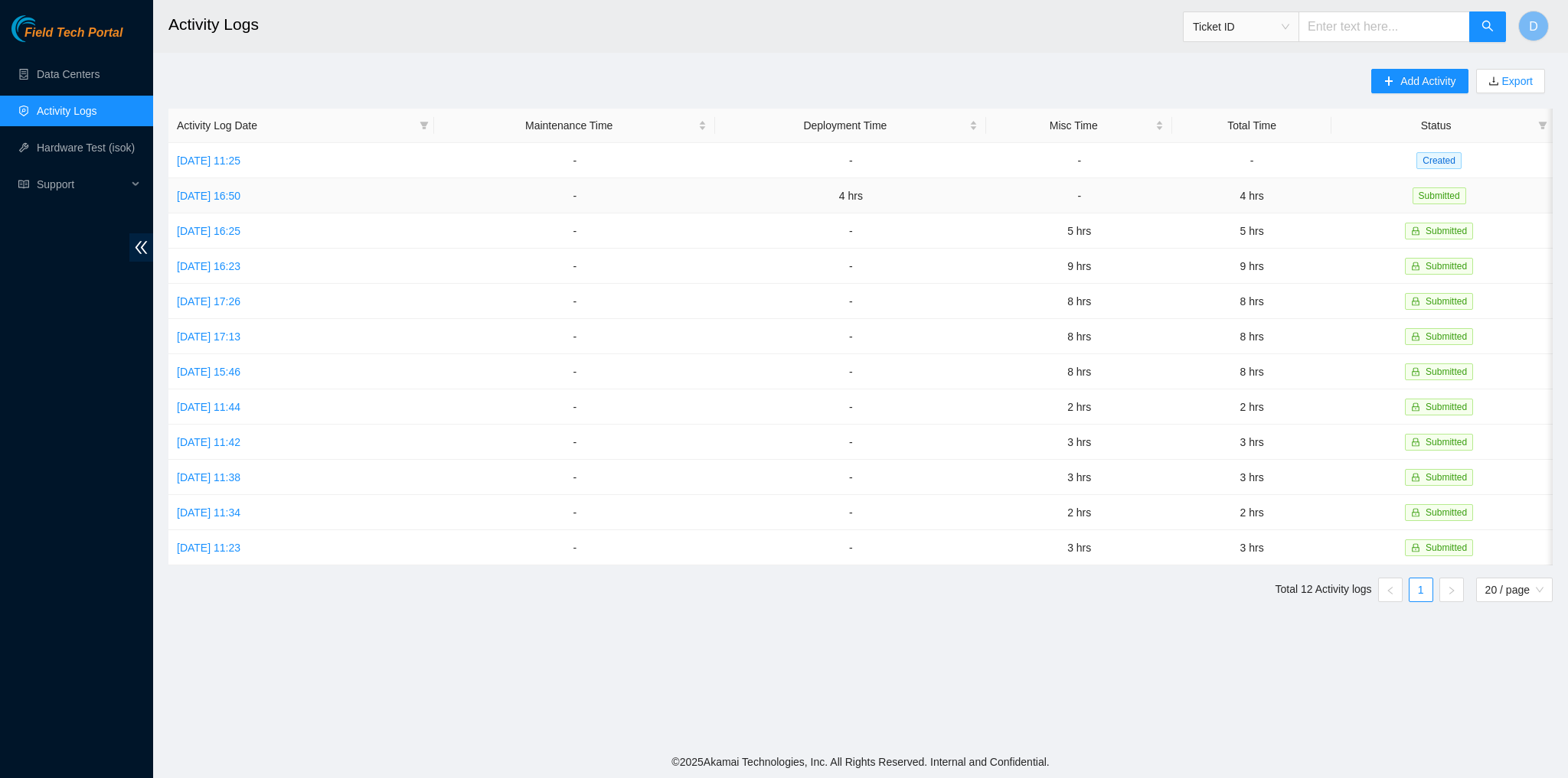
click at [715, 204] on td "-" at bounding box center [574, 196] width 281 height 35
click at [826, 161] on span "Created" at bounding box center [1438, 161] width 45 height 17
click at [240, 159] on link "Wed, 27 Aug 2025 11:25" at bounding box center [209, 161] width 64 height 12
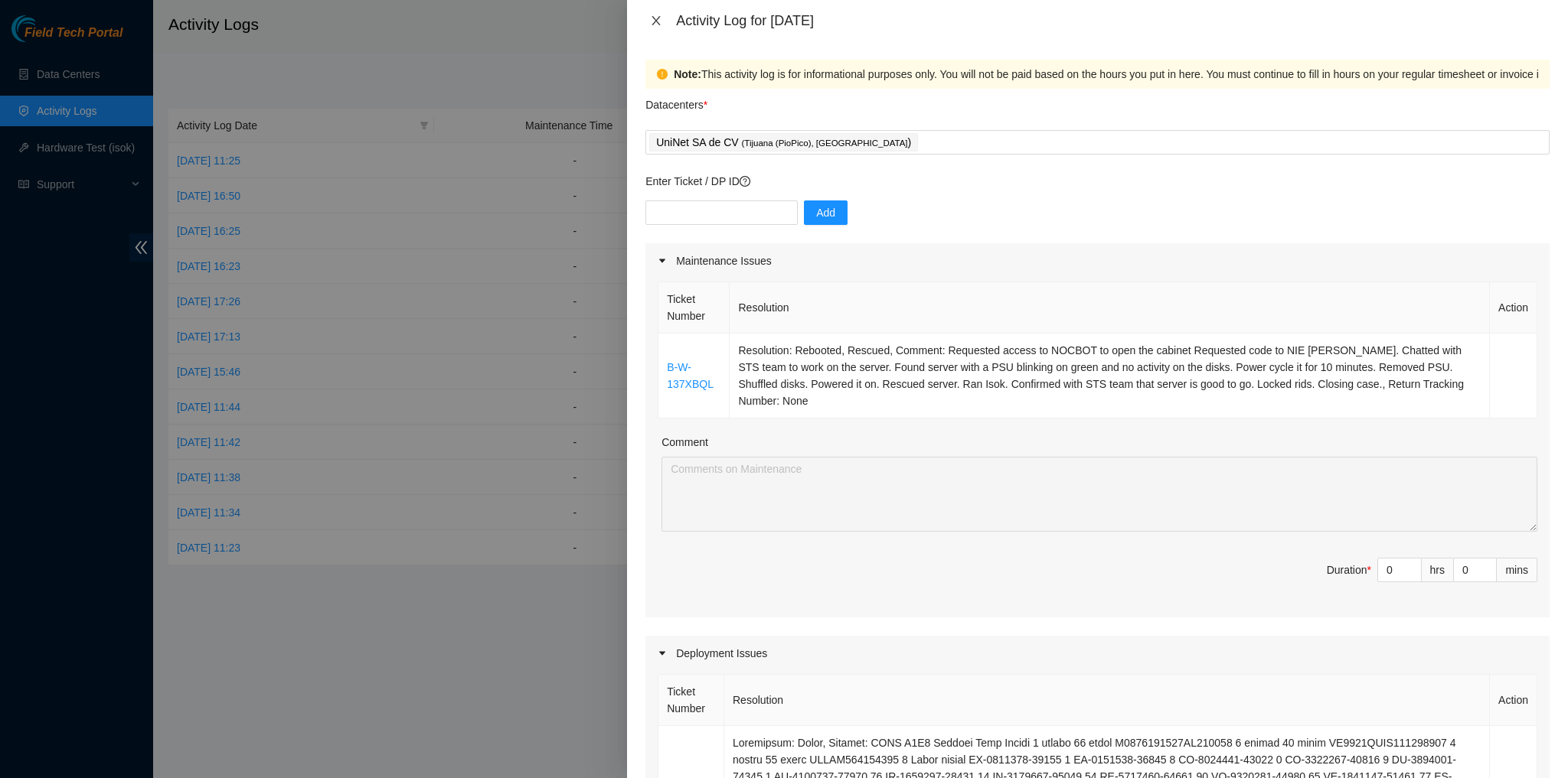
click at [657, 19] on icon "close" at bounding box center [656, 20] width 12 height 12
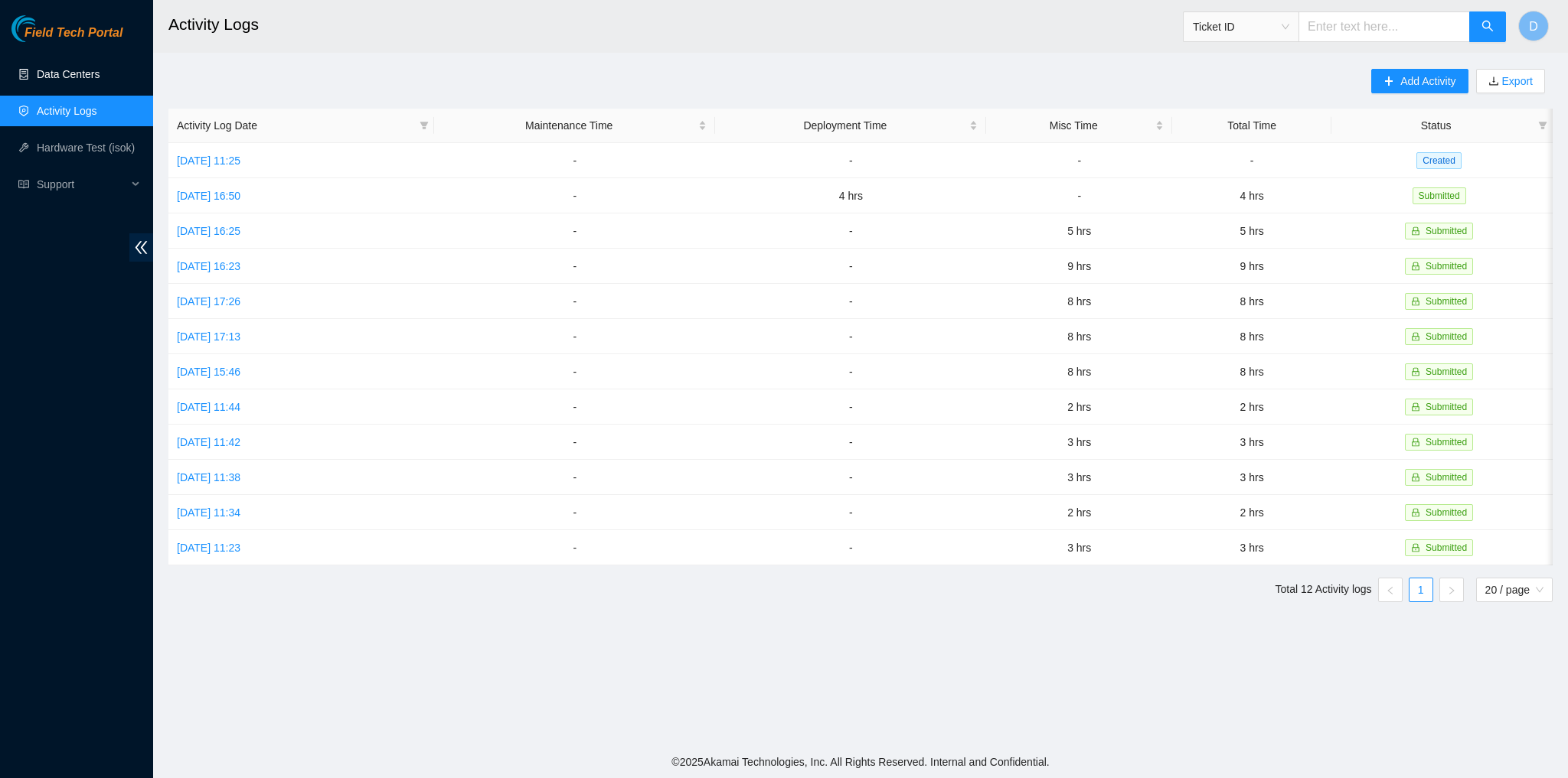
click at [86, 77] on link "Data Centers" at bounding box center [67, 75] width 63 height 12
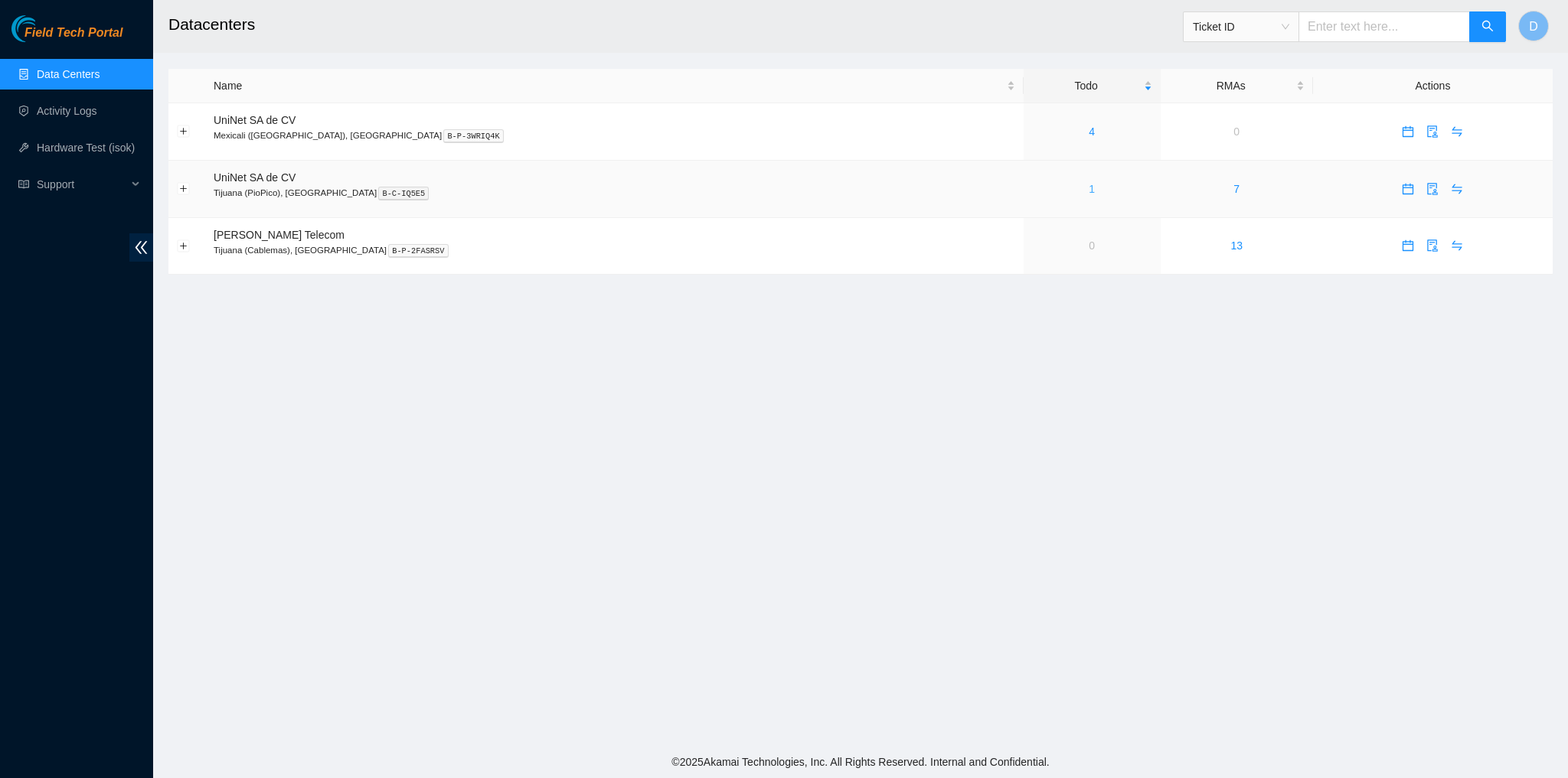
click at [826, 190] on link "1" at bounding box center [1091, 189] width 6 height 12
click at [1233, 187] on link "7" at bounding box center [1236, 189] width 6 height 12
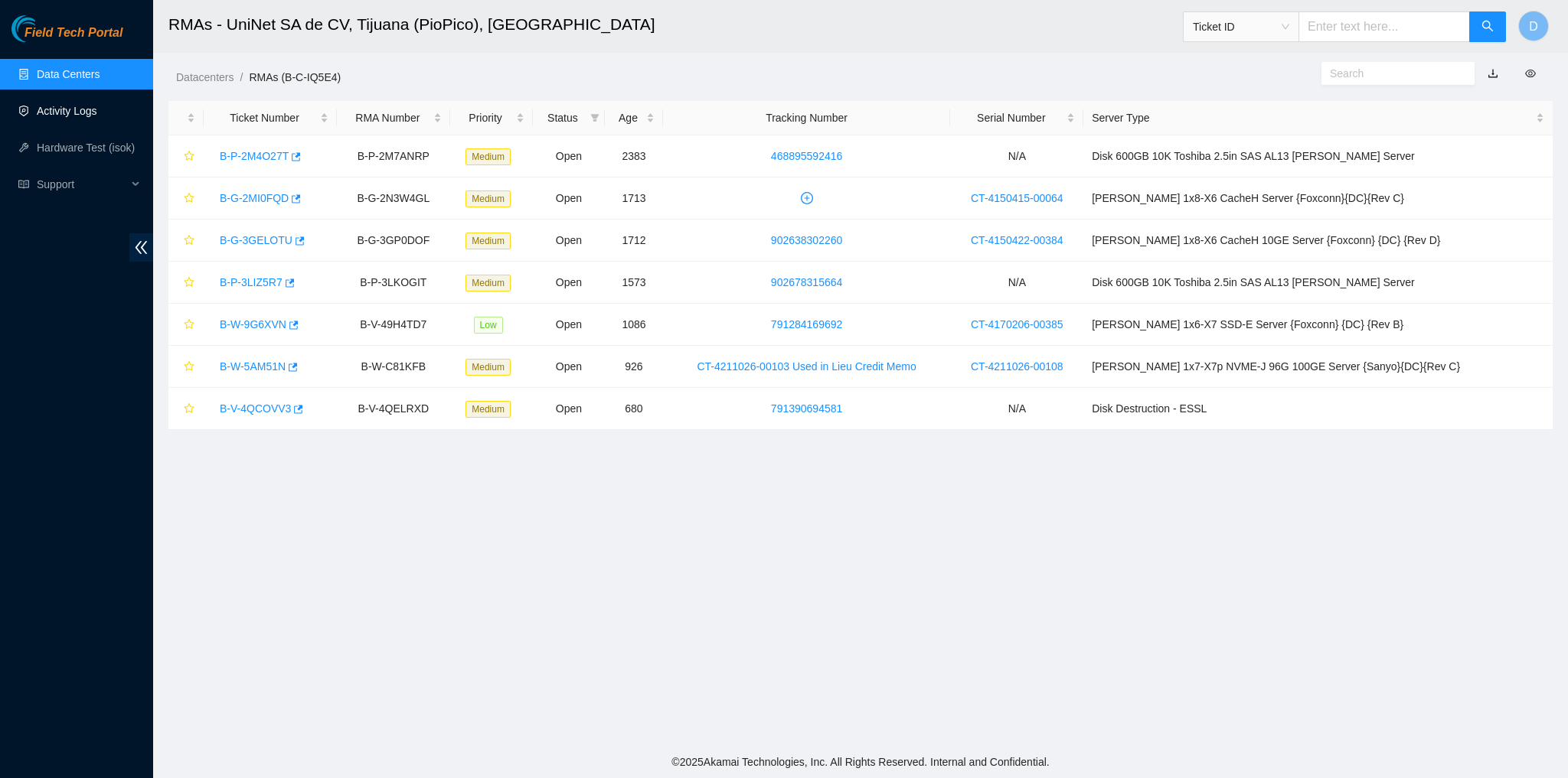
click at [98, 109] on link "Activity Logs" at bounding box center [67, 111] width 60 height 12
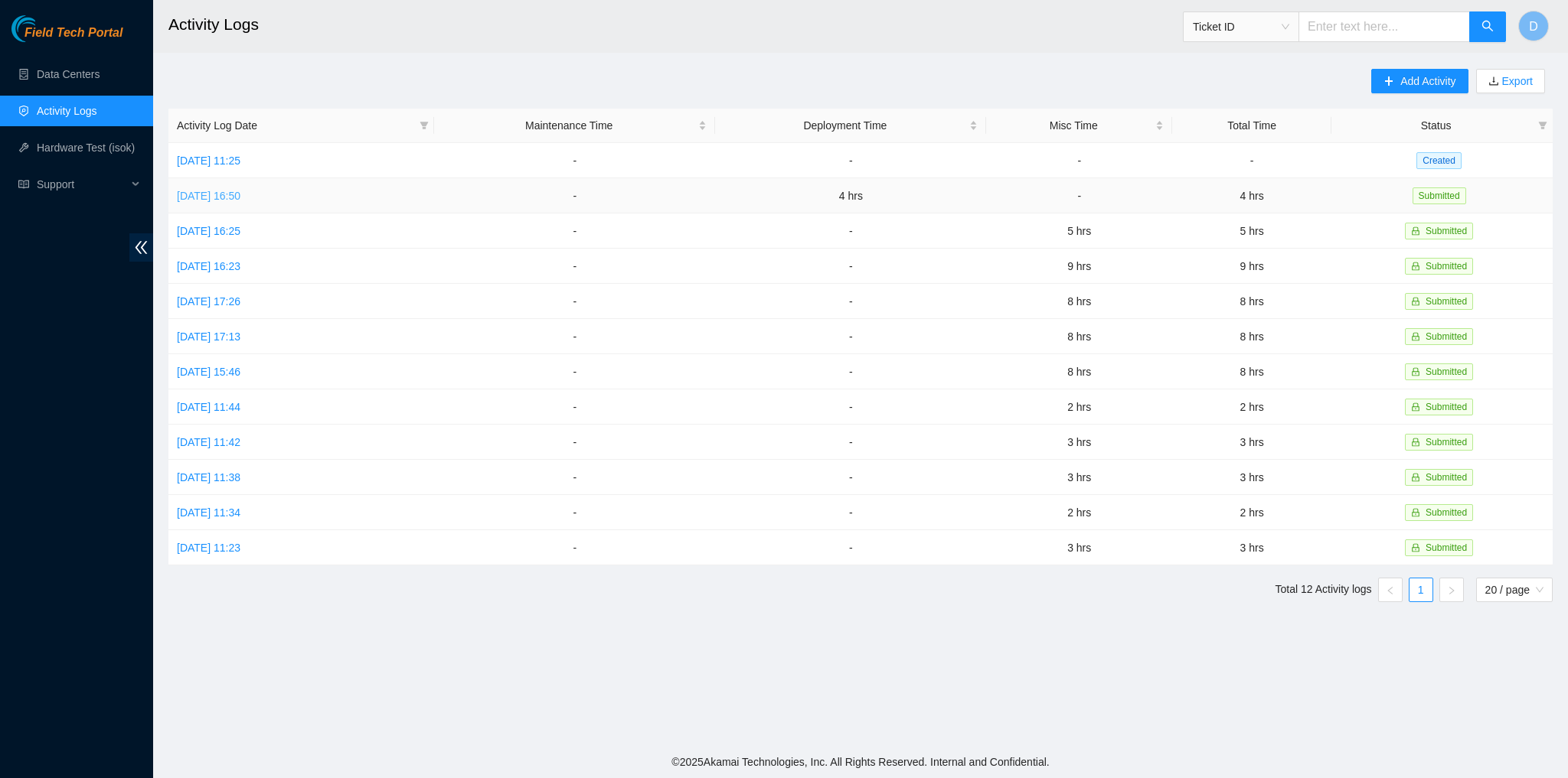
click at [240, 190] on link "Mon, 25 Aug 2025 16:50" at bounding box center [209, 196] width 64 height 12
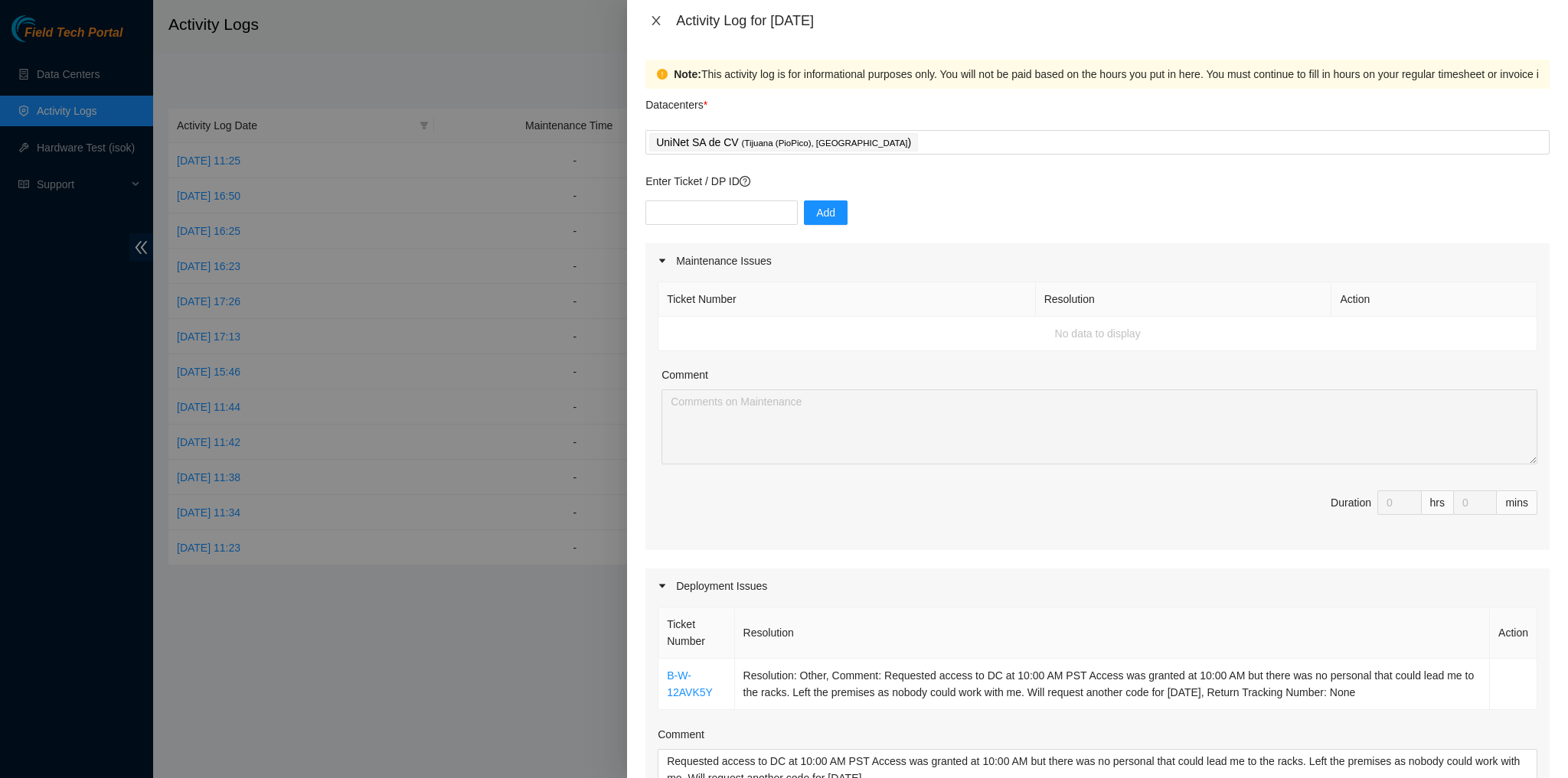
click at [662, 21] on icon "close" at bounding box center [656, 20] width 12 height 12
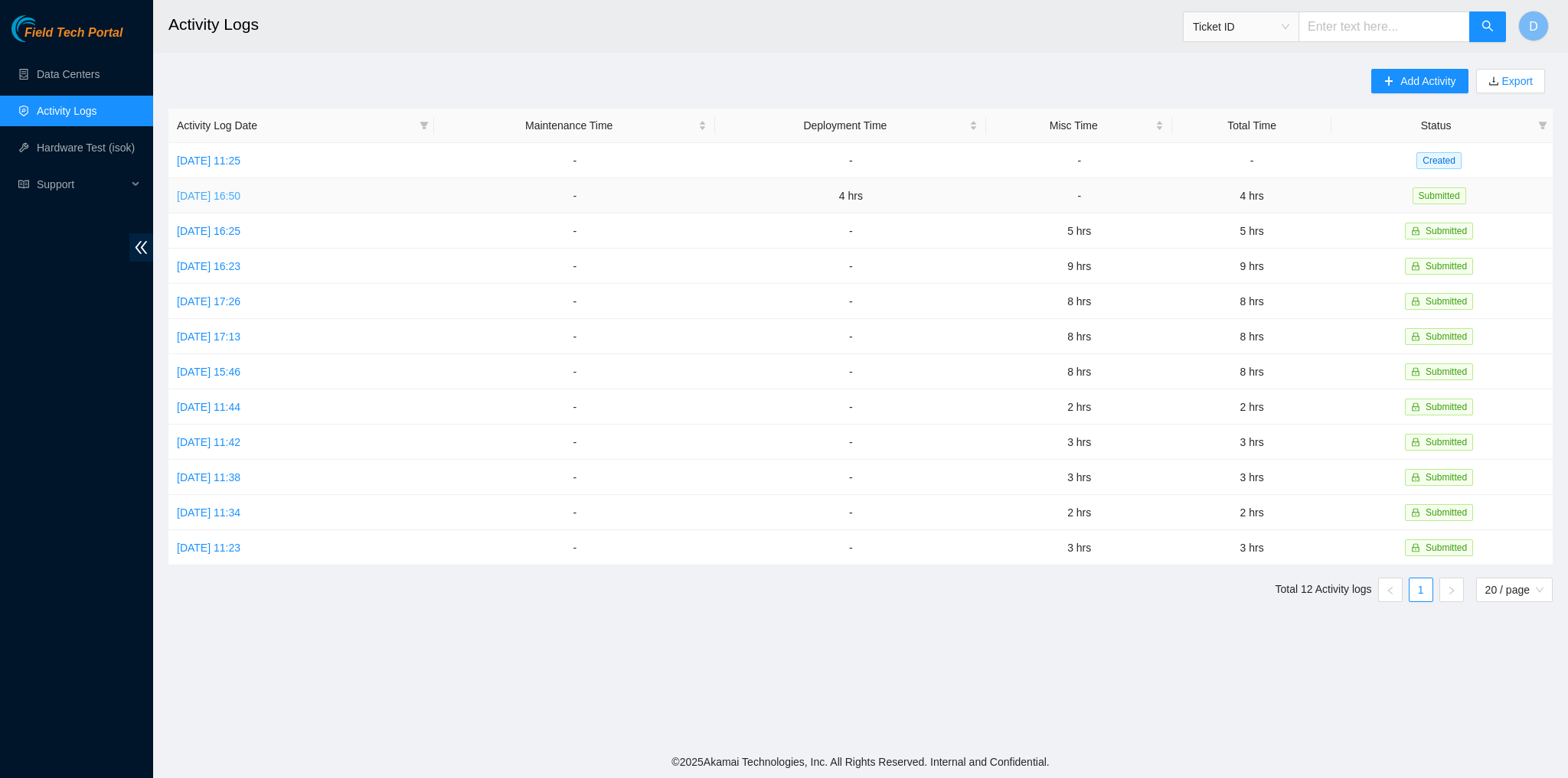
click at [240, 193] on link "Mon, 25 Aug 2025 16:50" at bounding box center [209, 196] width 64 height 12
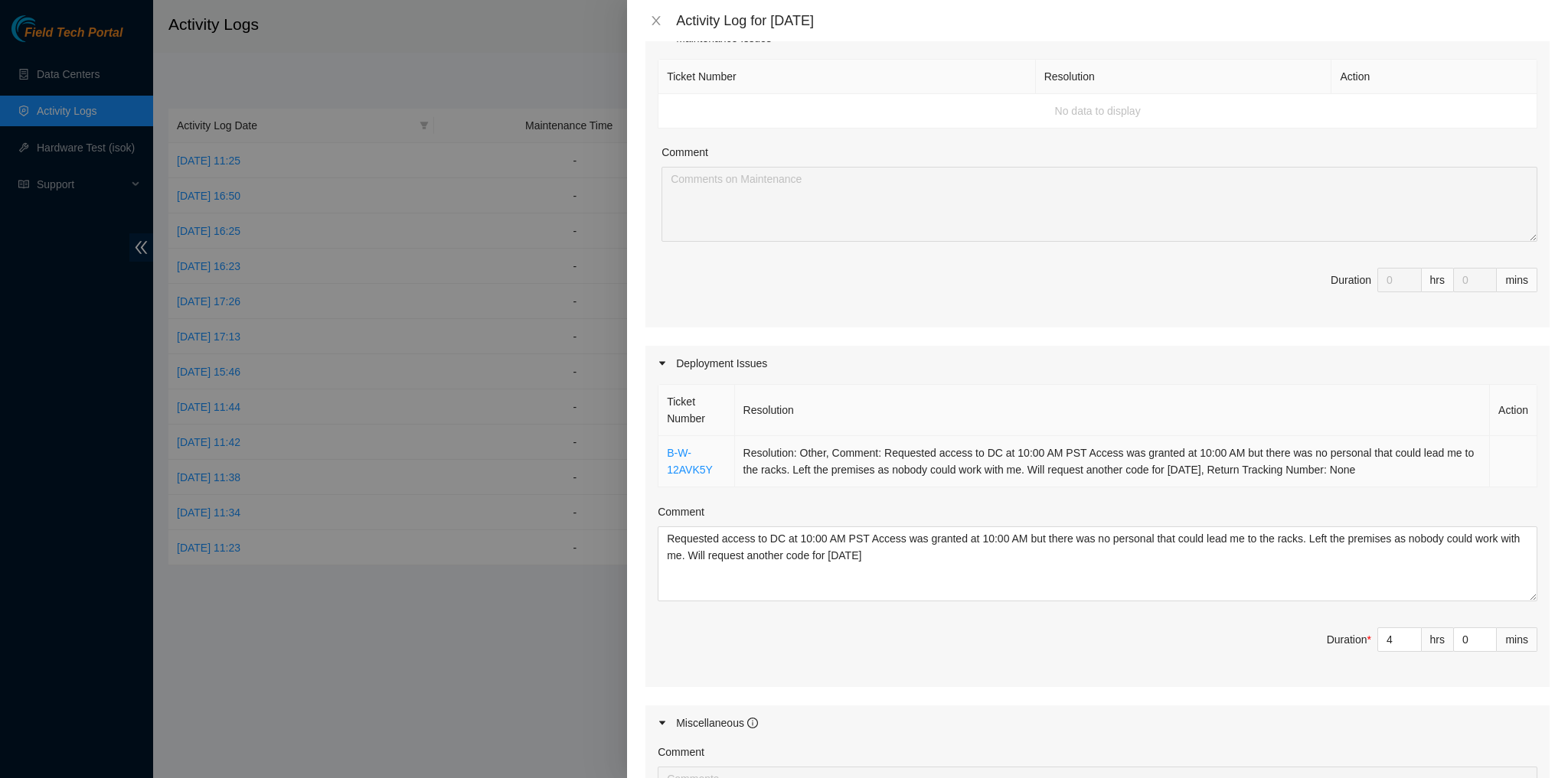
scroll to position [382, 0]
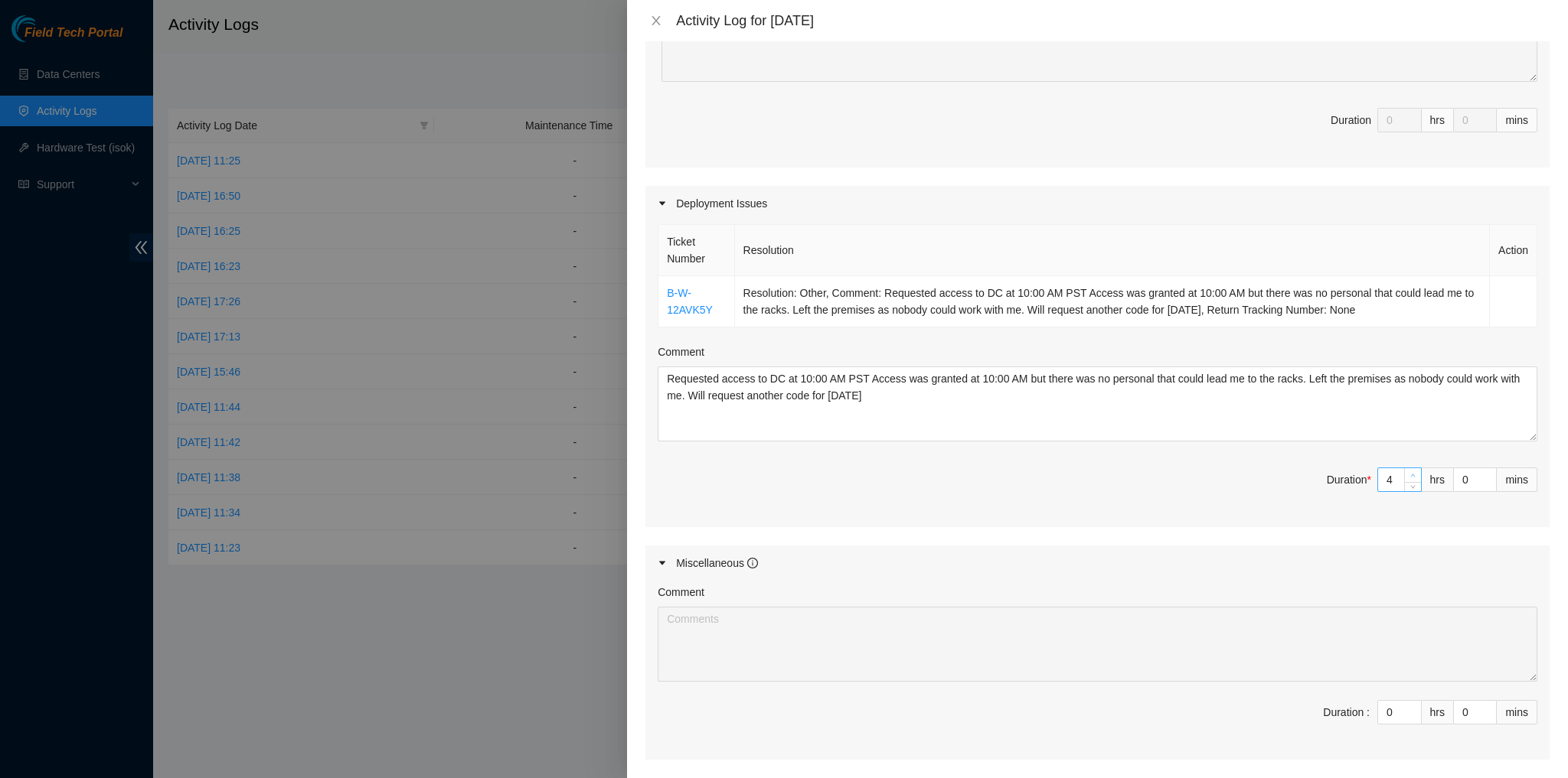
type input "5"
click at [1404, 471] on span "Increase Value" at bounding box center [1412, 475] width 17 height 14
click at [650, 20] on icon "close" at bounding box center [656, 20] width 12 height 12
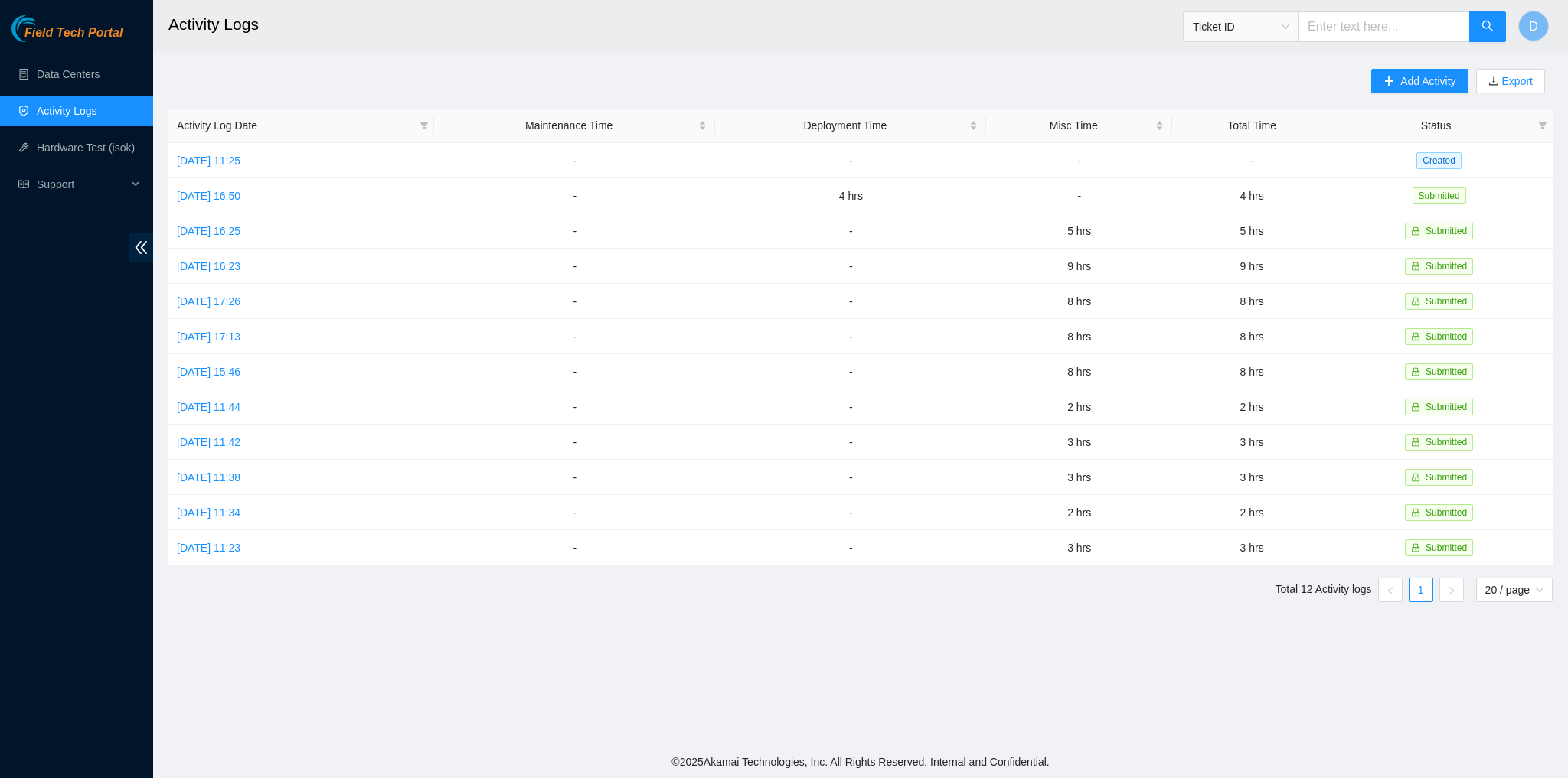
click at [974, 62] on main "Activity Logs Ticket ID D Add Activity Export Activity Log Date Maintenance Tim…" at bounding box center [861, 373] width 1414 height 746
